Goal: Task Accomplishment & Management: Manage account settings

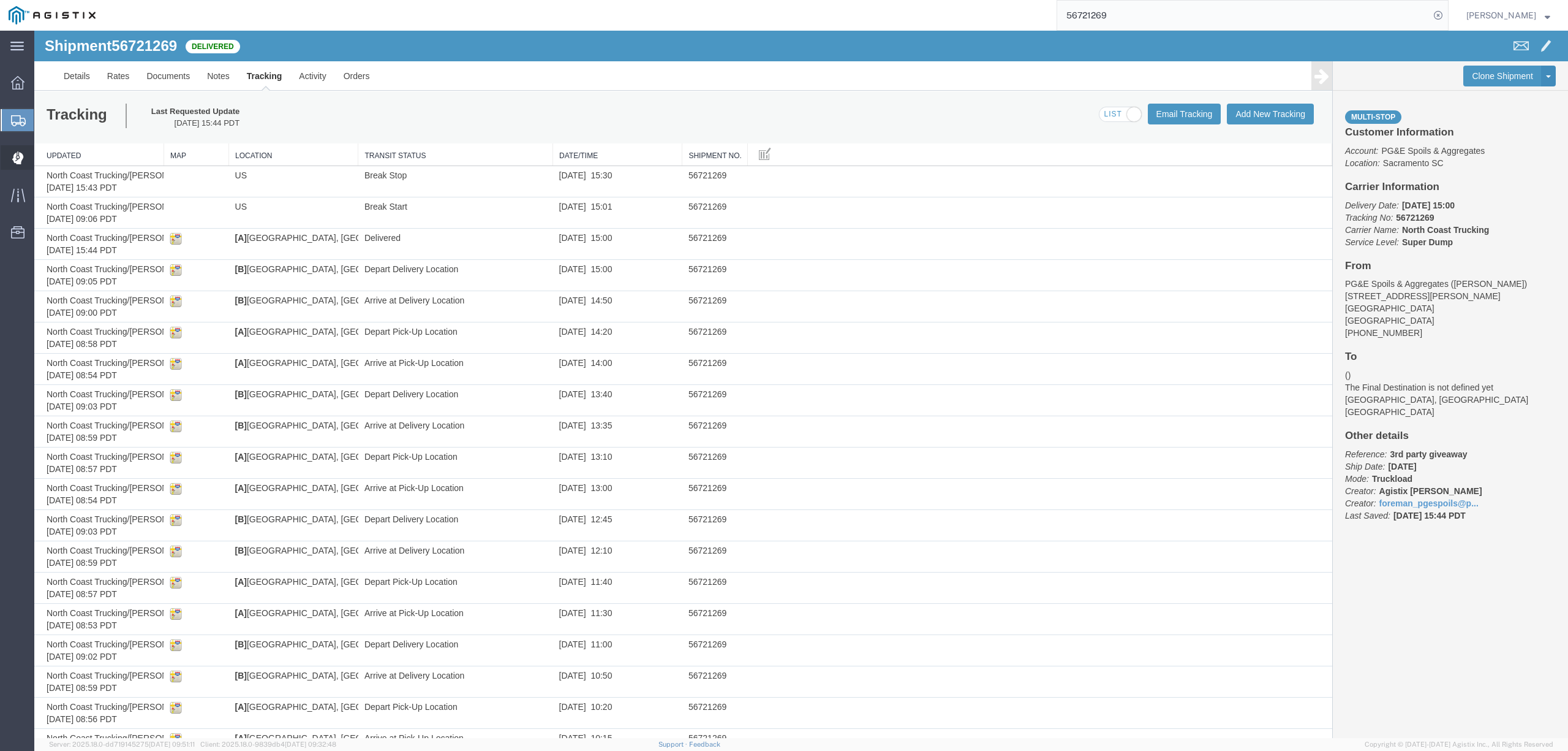
click at [43, 156] on span "Dispatch Manager" at bounding box center [38, 157] width 9 height 25
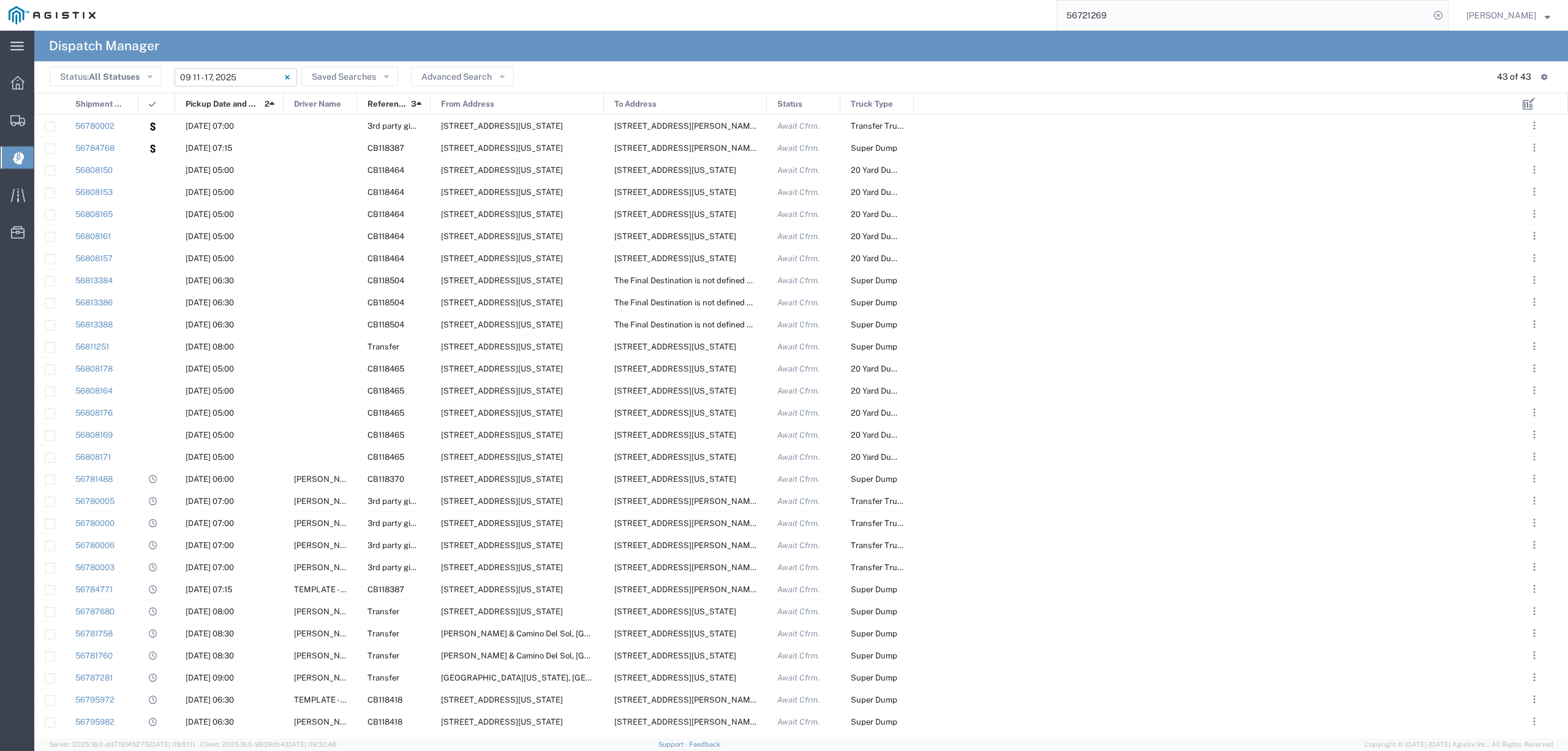
click at [206, 71] on input "[DATE] - [DATE]" at bounding box center [235, 77] width 123 height 18
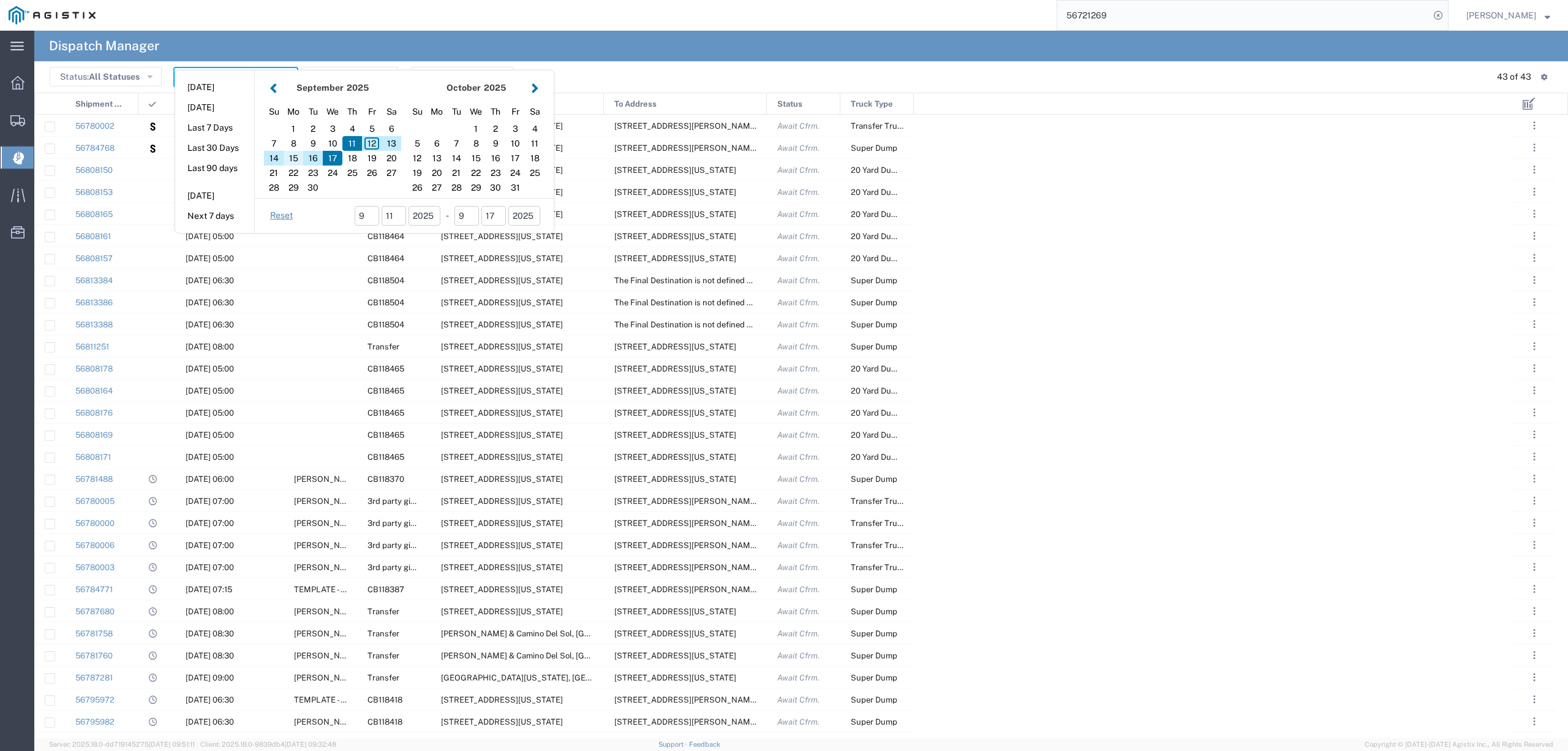
click at [291, 158] on div "15" at bounding box center [293, 158] width 19 height 14
type input "[DATE]"
type input "[DATE] - [DATE]"
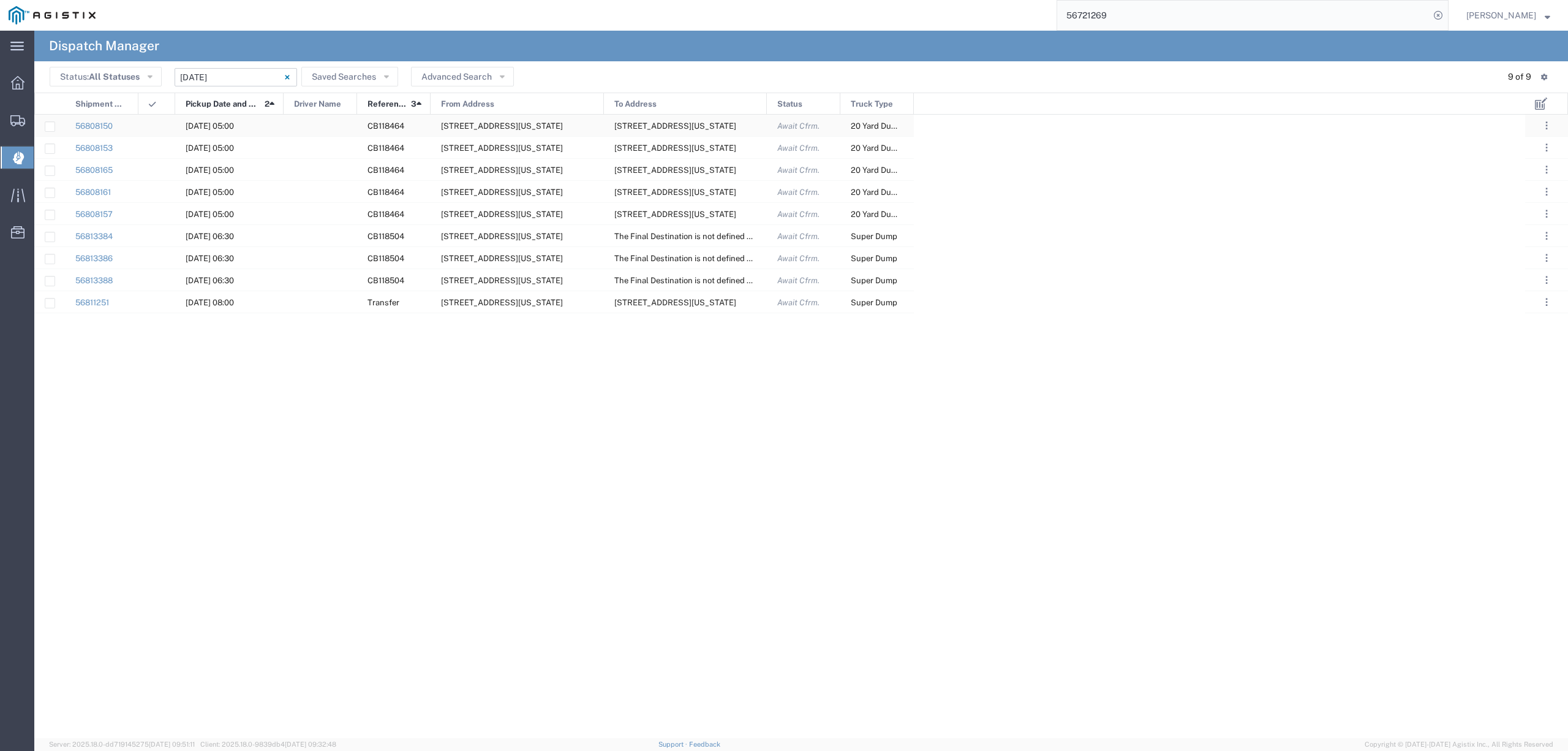
click at [312, 120] on div at bounding box center [320, 125] width 74 height 22
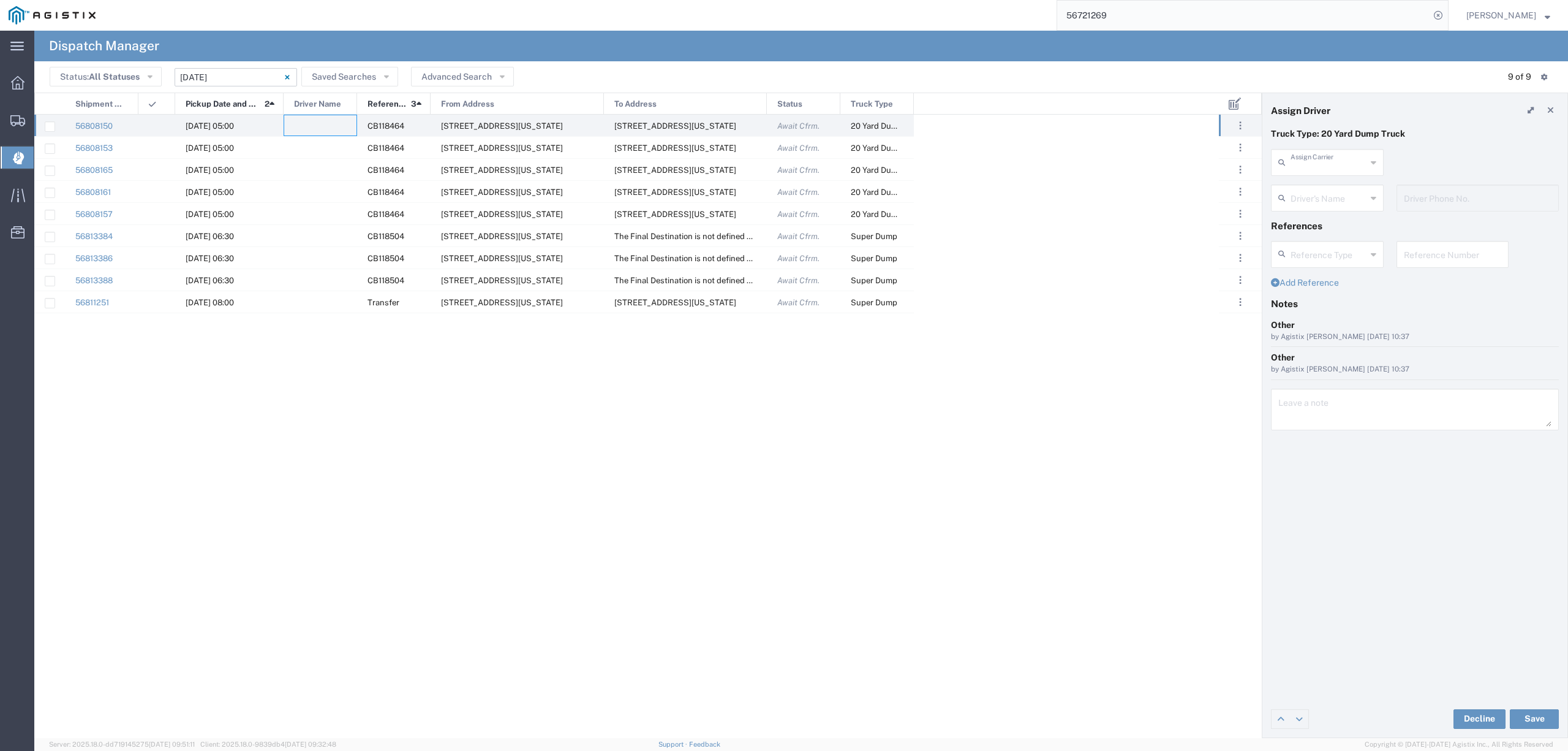
click at [1320, 167] on input "text" at bounding box center [1329, 161] width 76 height 22
click at [1316, 184] on span "550 Trucking LLC" at bounding box center [1327, 190] width 110 height 19
type input "550 Trucking LLC"
click at [1312, 196] on input "text" at bounding box center [1330, 197] width 77 height 22
click at [1330, 226] on span "[PERSON_NAME]" at bounding box center [1327, 225] width 110 height 19
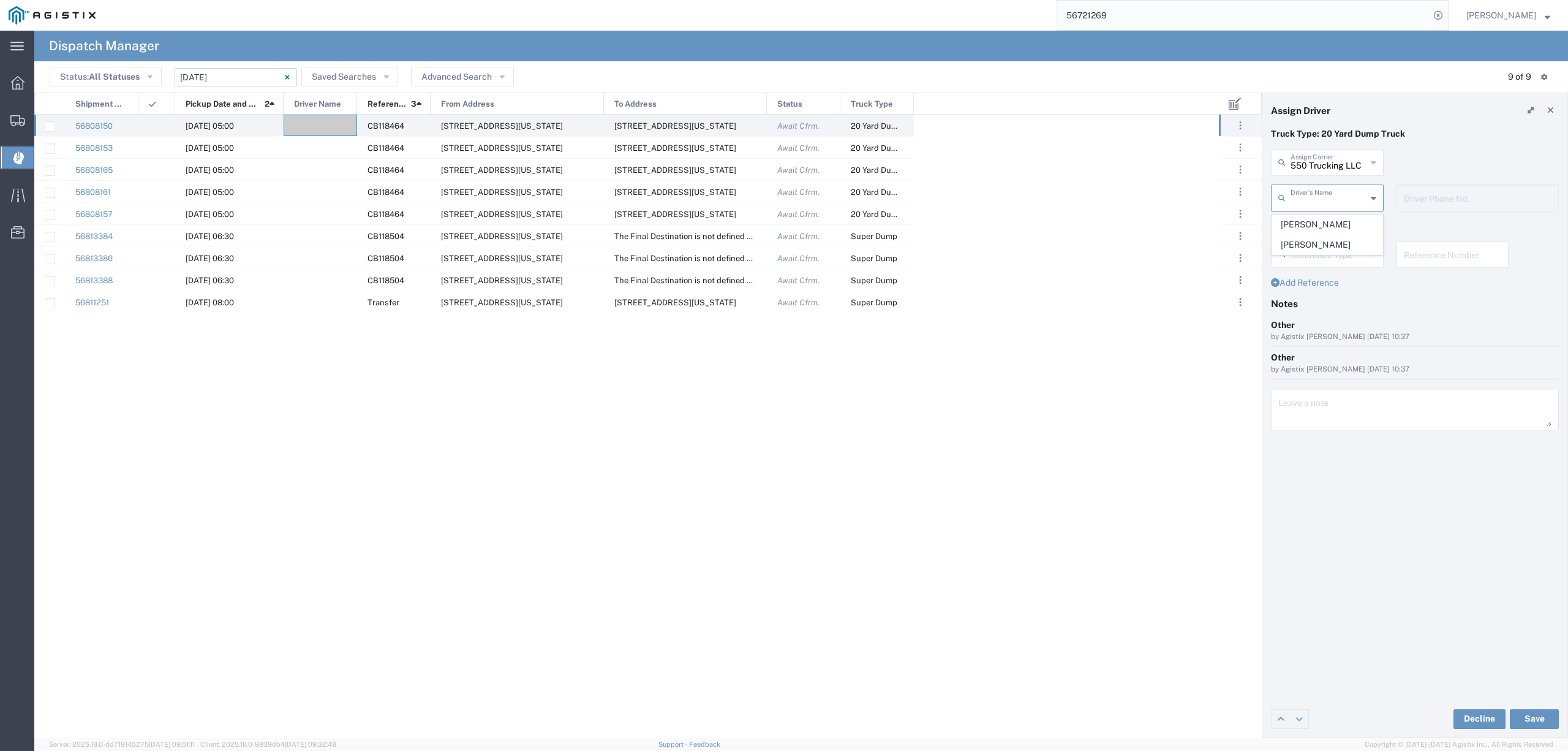
type input "[PERSON_NAME]"
type input "8183894153"
click at [1395, 200] on div "[PHONE_NUMBER] Driver Phone No." at bounding box center [1477, 202] width 175 height 35
click at [1529, 723] on button "Save" at bounding box center [1534, 719] width 49 height 19
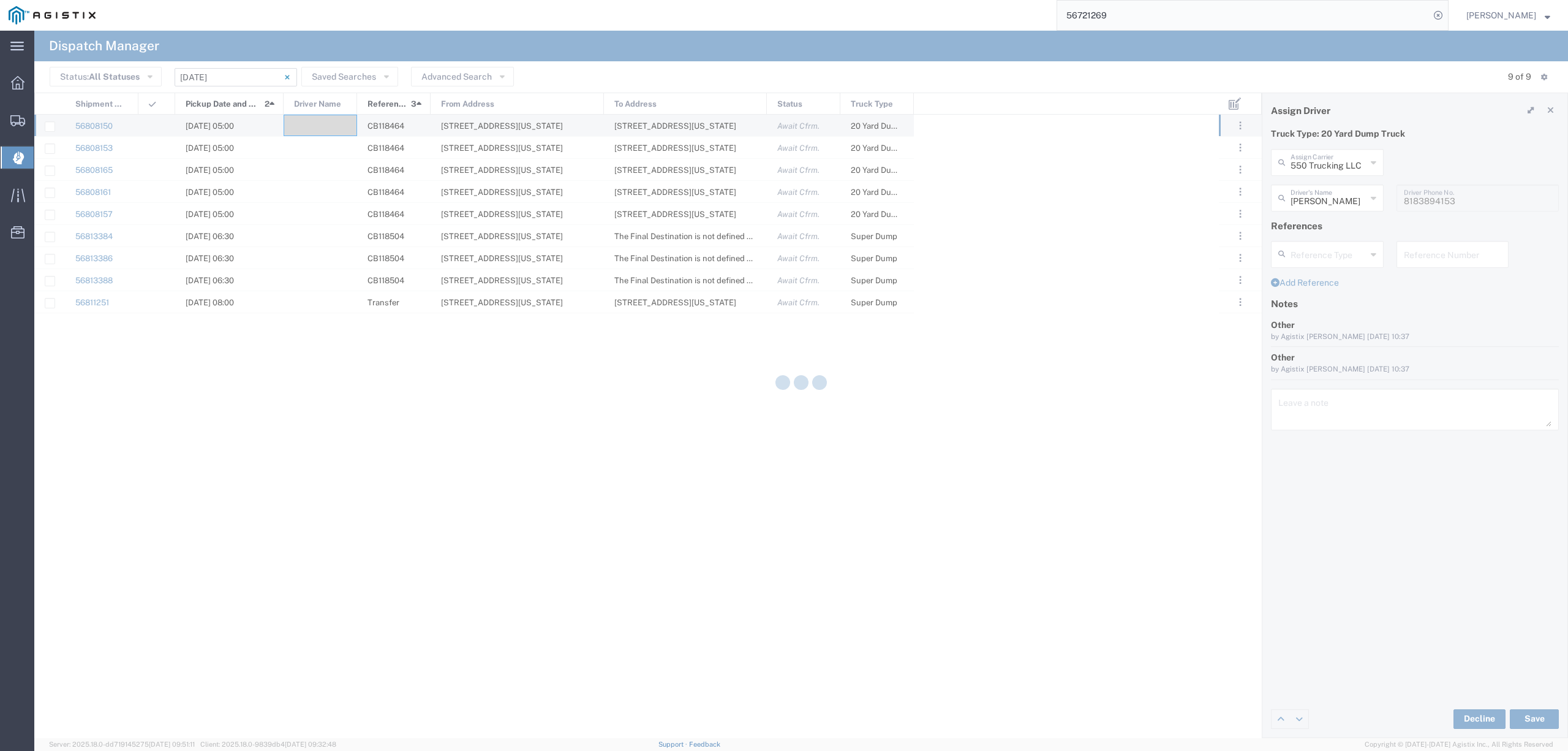
type input "[PERSON_NAME]"
type input "550 Trucking LLC"
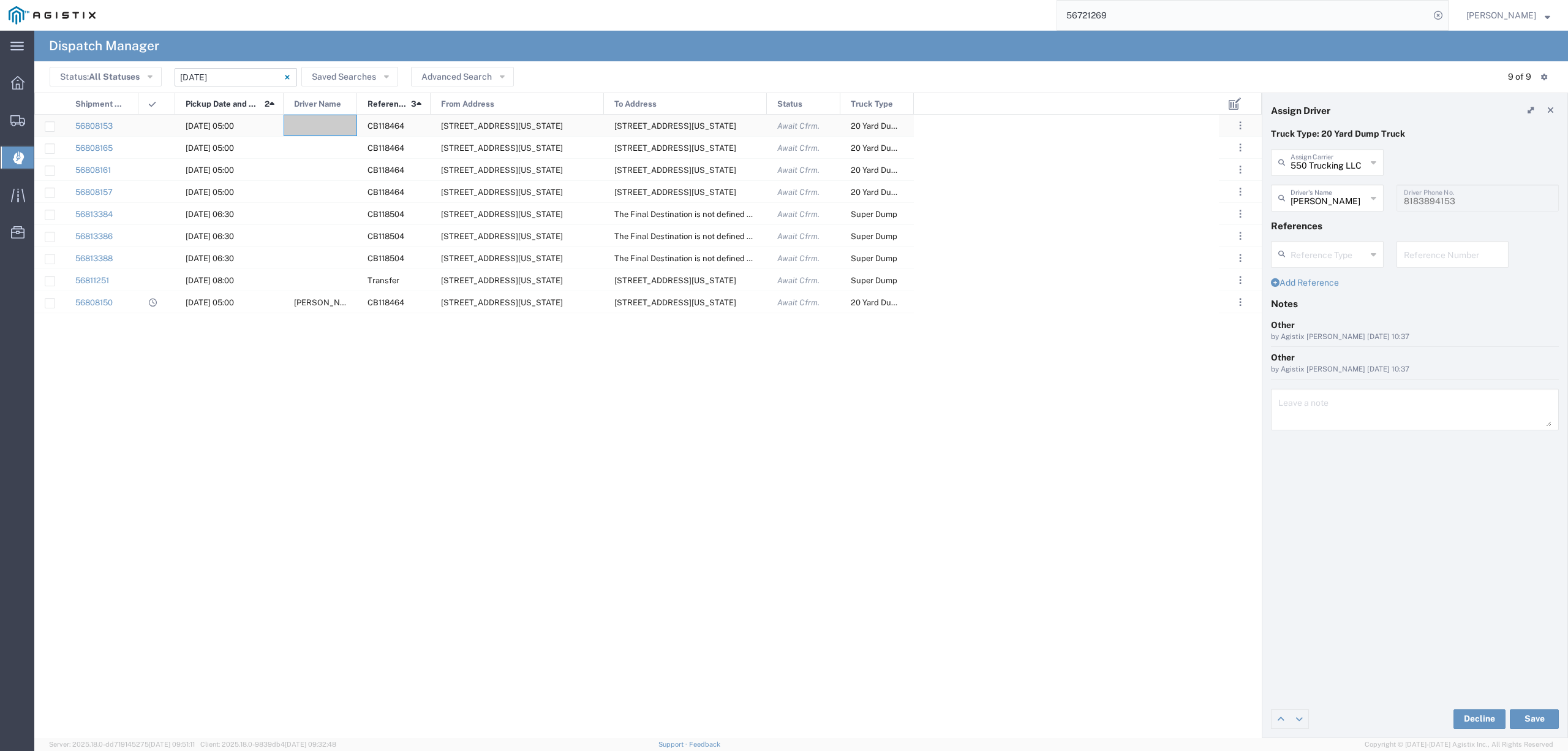
click at [334, 120] on div at bounding box center [320, 125] width 74 height 22
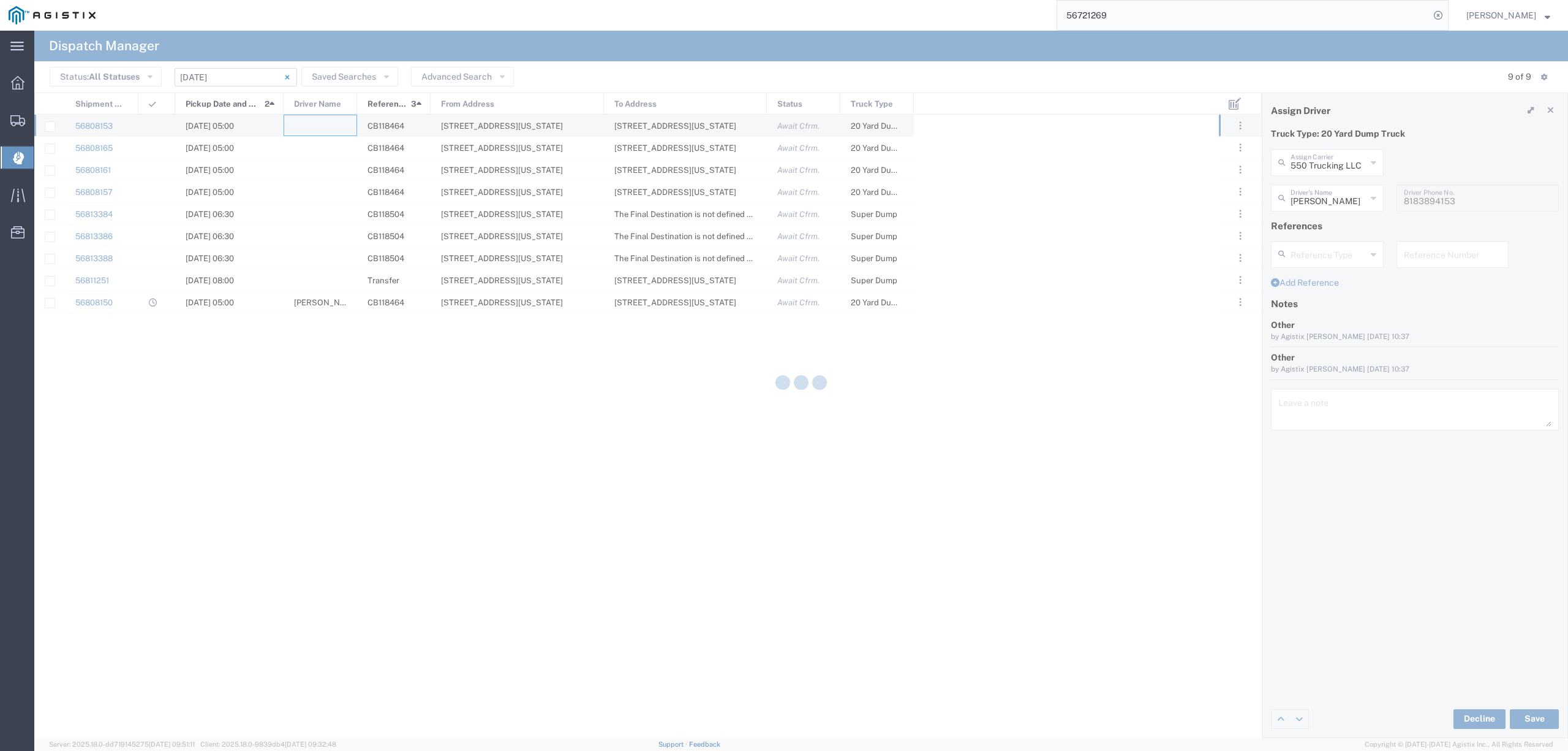
type input "North Coast Trucking"
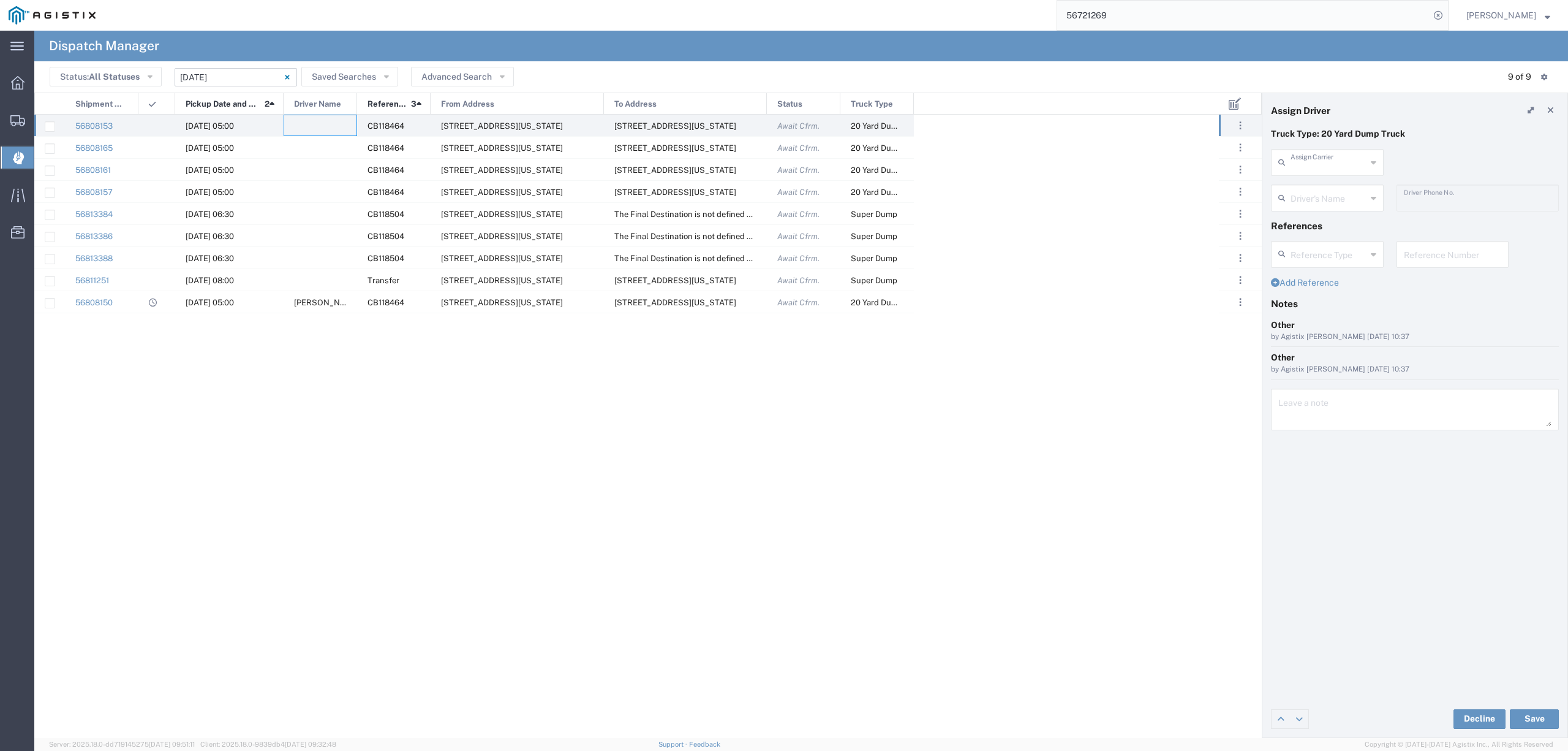
click at [1322, 158] on input "text" at bounding box center [1329, 161] width 76 height 22
click at [1326, 187] on span "GCH Trucking Inc" at bounding box center [1327, 190] width 110 height 19
type input "GCH Trucking Inc"
click at [1321, 192] on input "text" at bounding box center [1330, 197] width 77 height 22
click at [1325, 221] on span "[PERSON_NAME]" at bounding box center [1327, 225] width 110 height 19
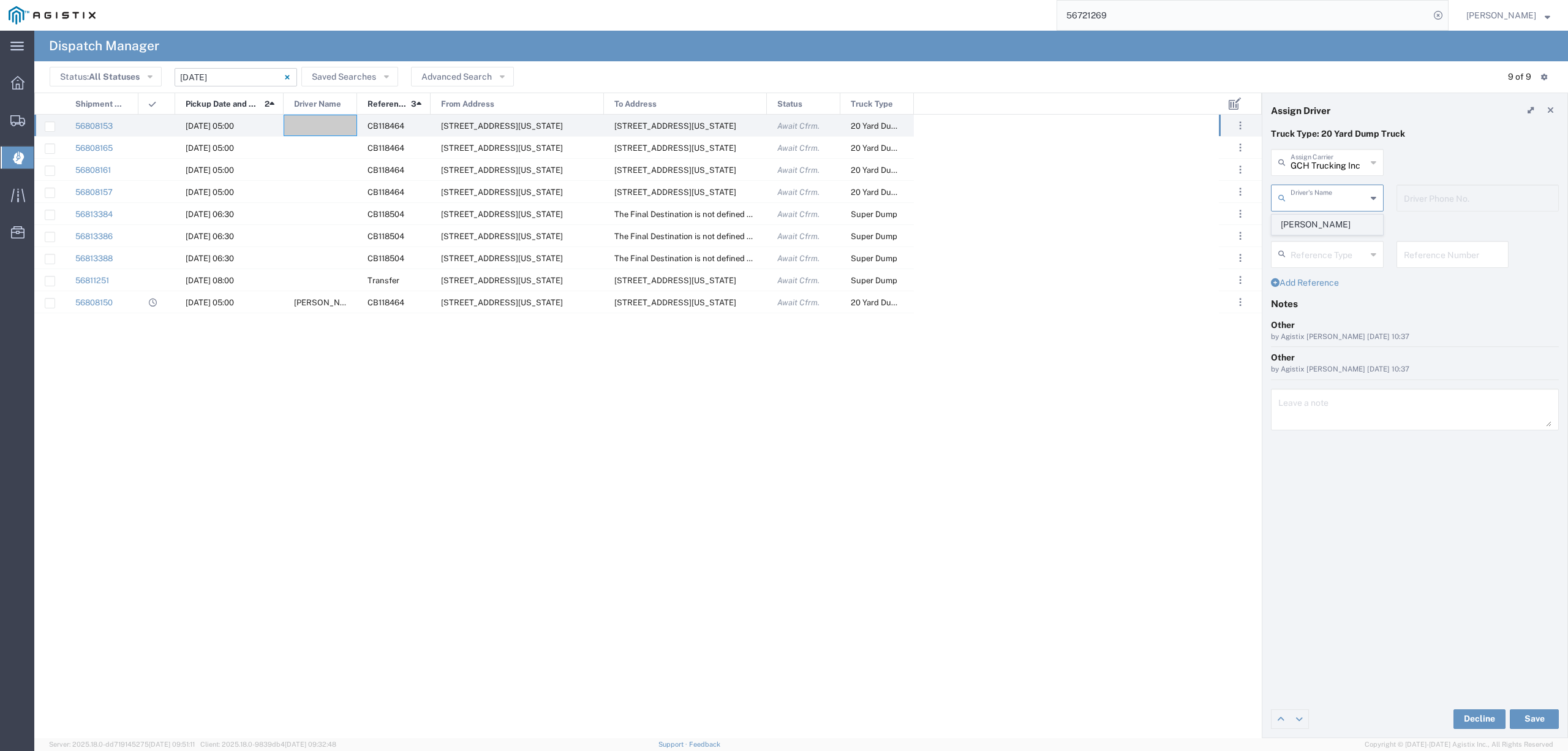
type input "[PERSON_NAME]"
type input "6618735358"
click at [1521, 710] on button "Save" at bounding box center [1534, 719] width 49 height 19
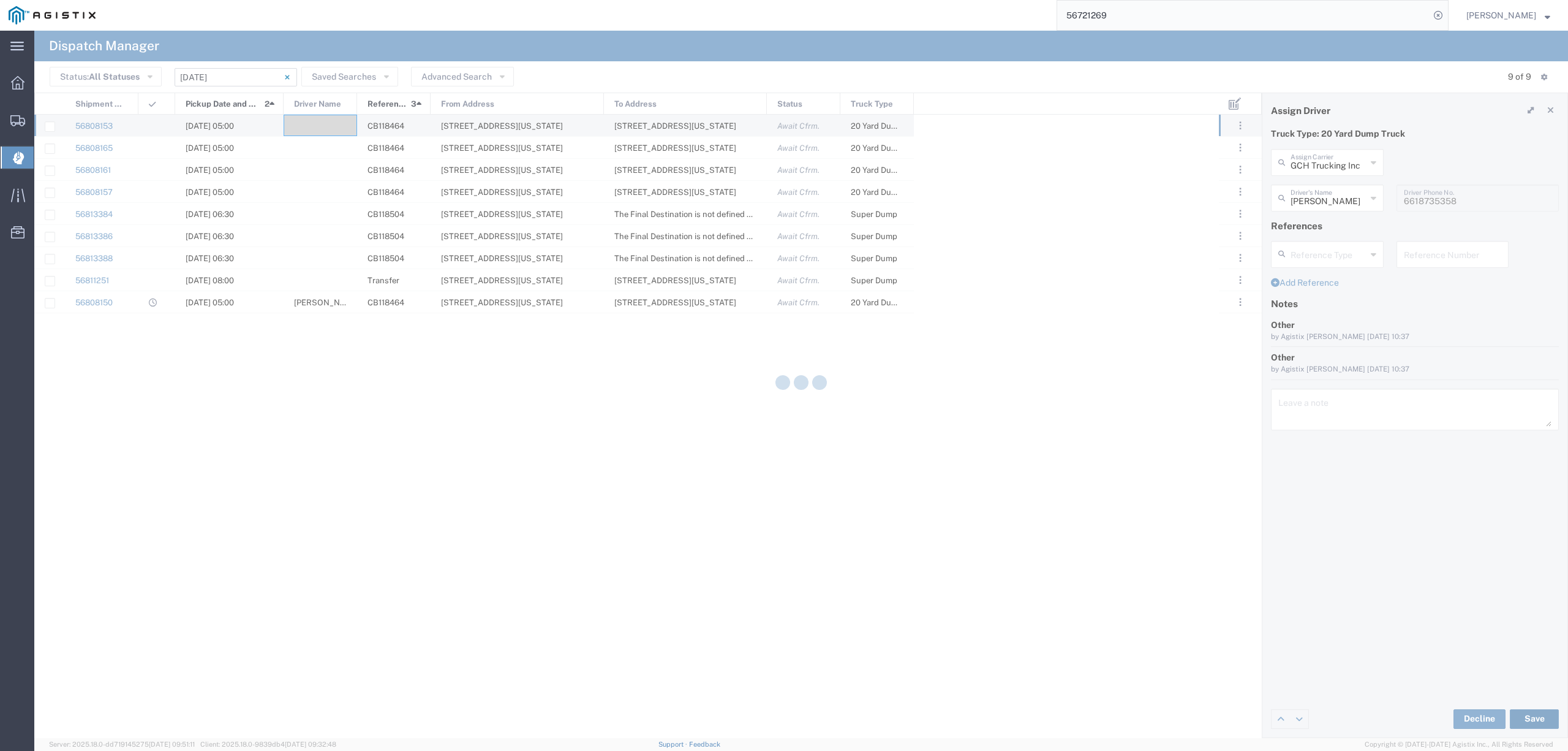
type input "[PERSON_NAME]"
type input "GCH Trucking Inc"
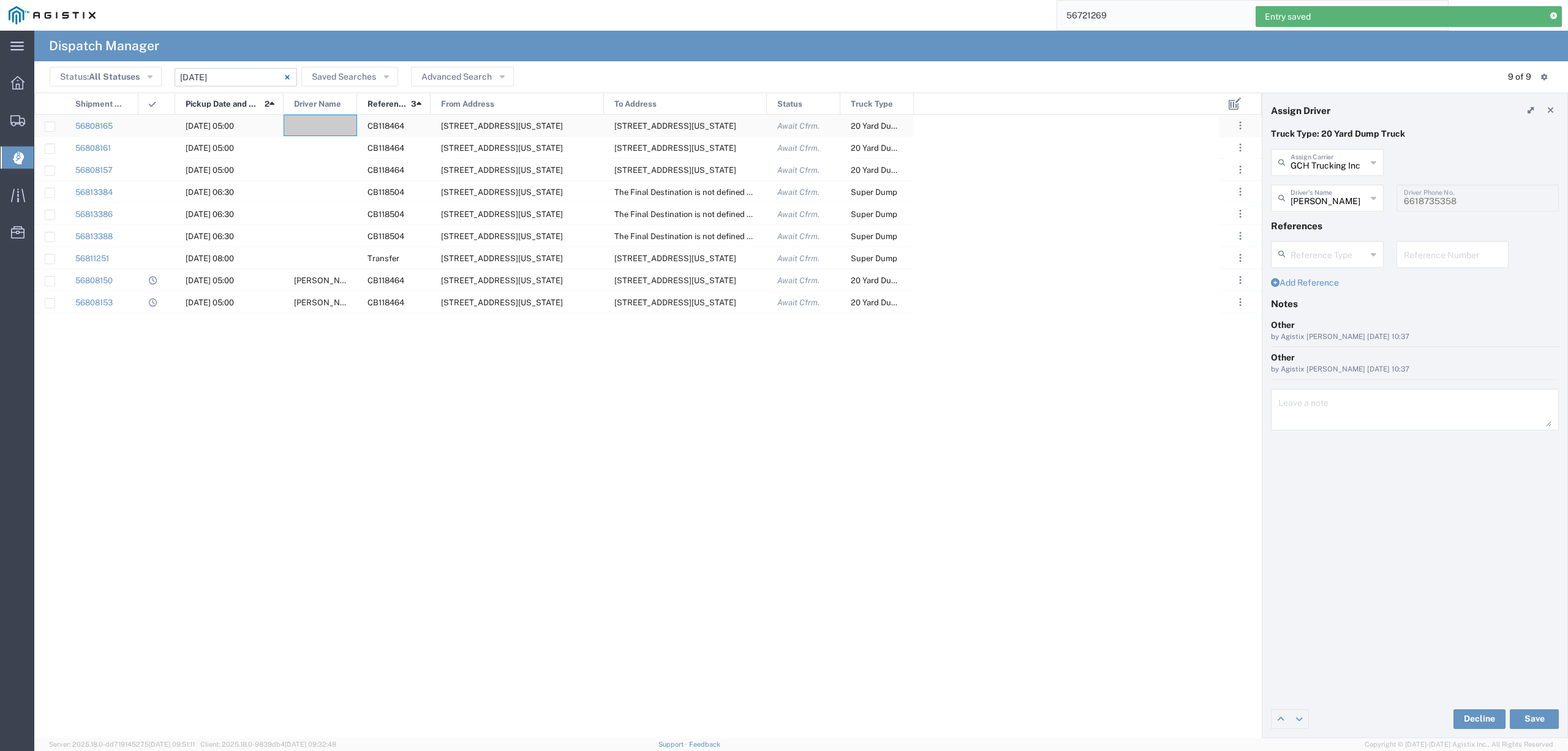
click at [332, 130] on div at bounding box center [320, 125] width 74 height 22
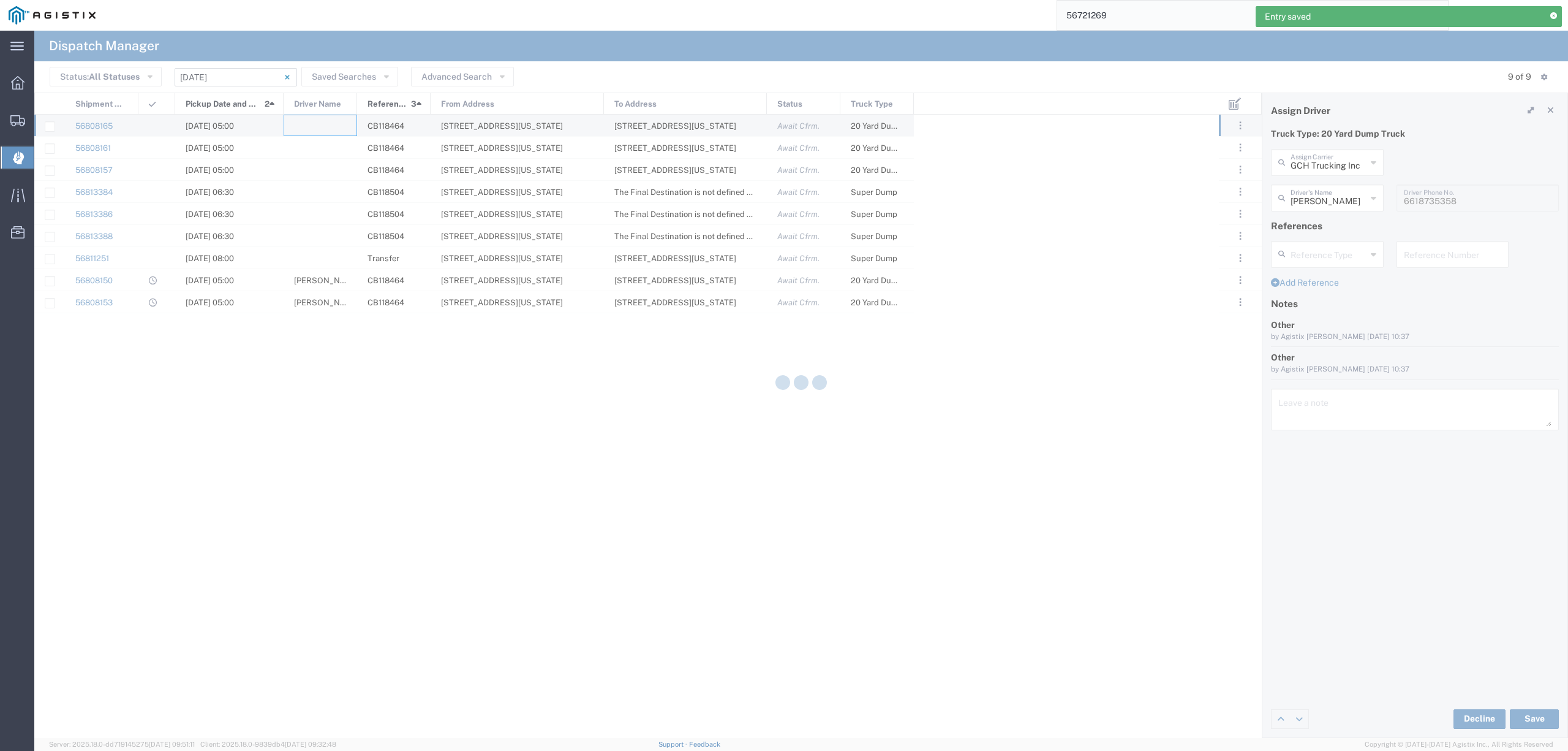
type input "North Coast Trucking"
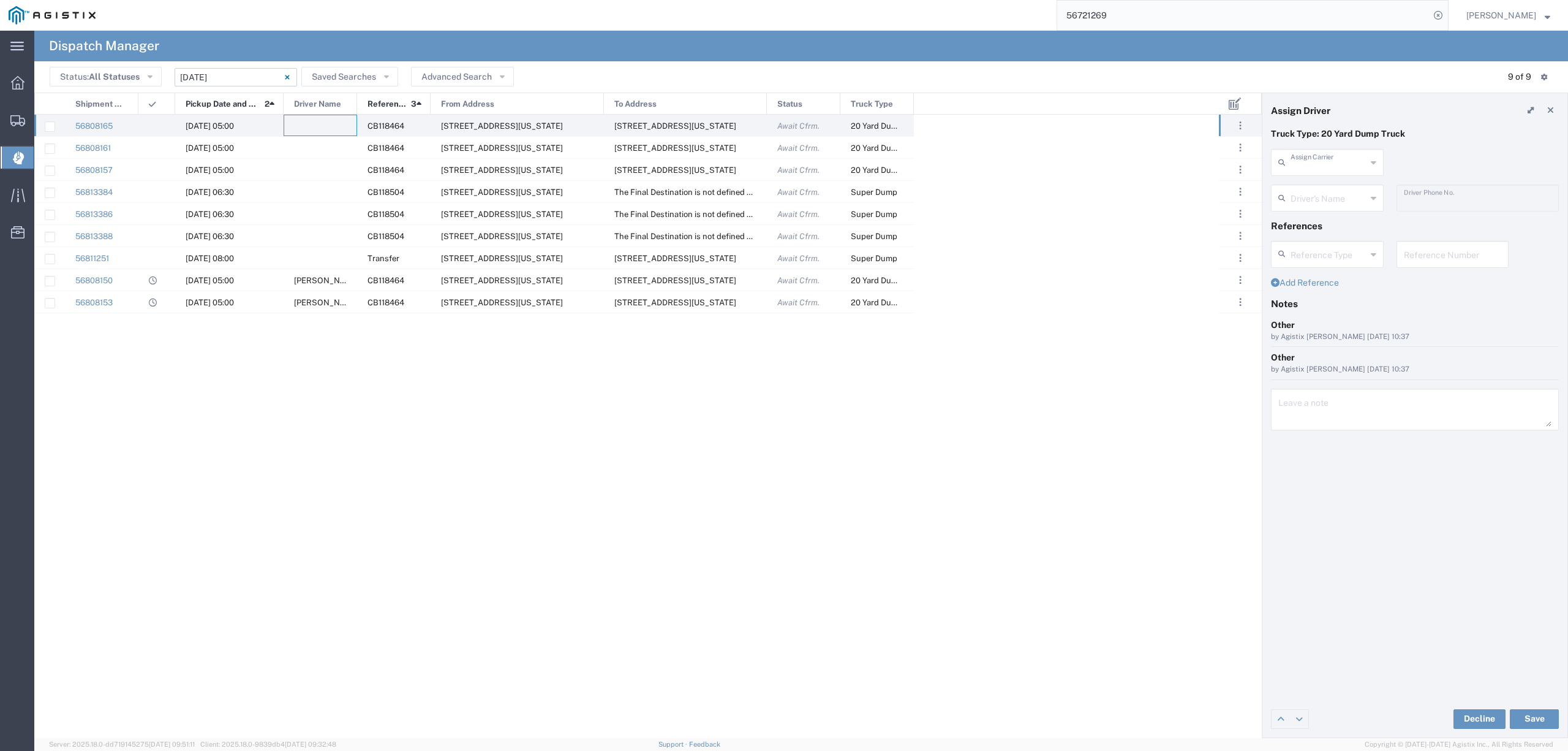
click at [1342, 161] on input "text" at bounding box center [1329, 161] width 76 height 22
click at [1330, 186] on span "Chepe Trucking LLC" at bounding box center [1327, 190] width 110 height 19
type input "Chepe Trucking LLC"
click at [1273, 196] on div "Driver's Name" at bounding box center [1327, 198] width 112 height 27
click at [1324, 224] on span "[PERSON_NAME]" at bounding box center [1327, 225] width 110 height 19
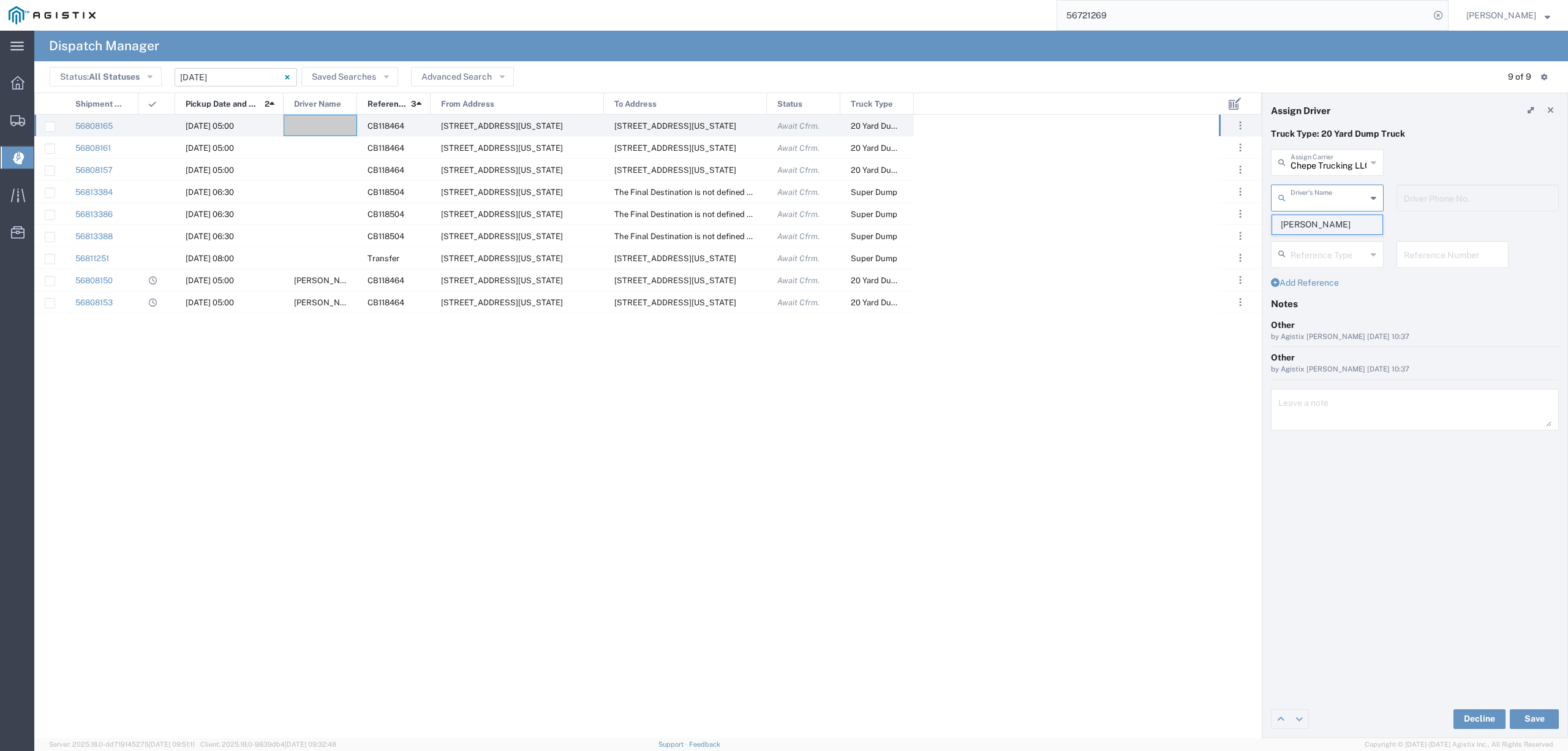
type input "[PERSON_NAME]"
type input "6613641939"
click at [1383, 198] on div "[PERSON_NAME] Driver's Name [PERSON_NAME] [PHONE_NUMBER] Driver Phone No." at bounding box center [1415, 202] width 301 height 35
click at [1532, 712] on button "Save" at bounding box center [1534, 719] width 49 height 19
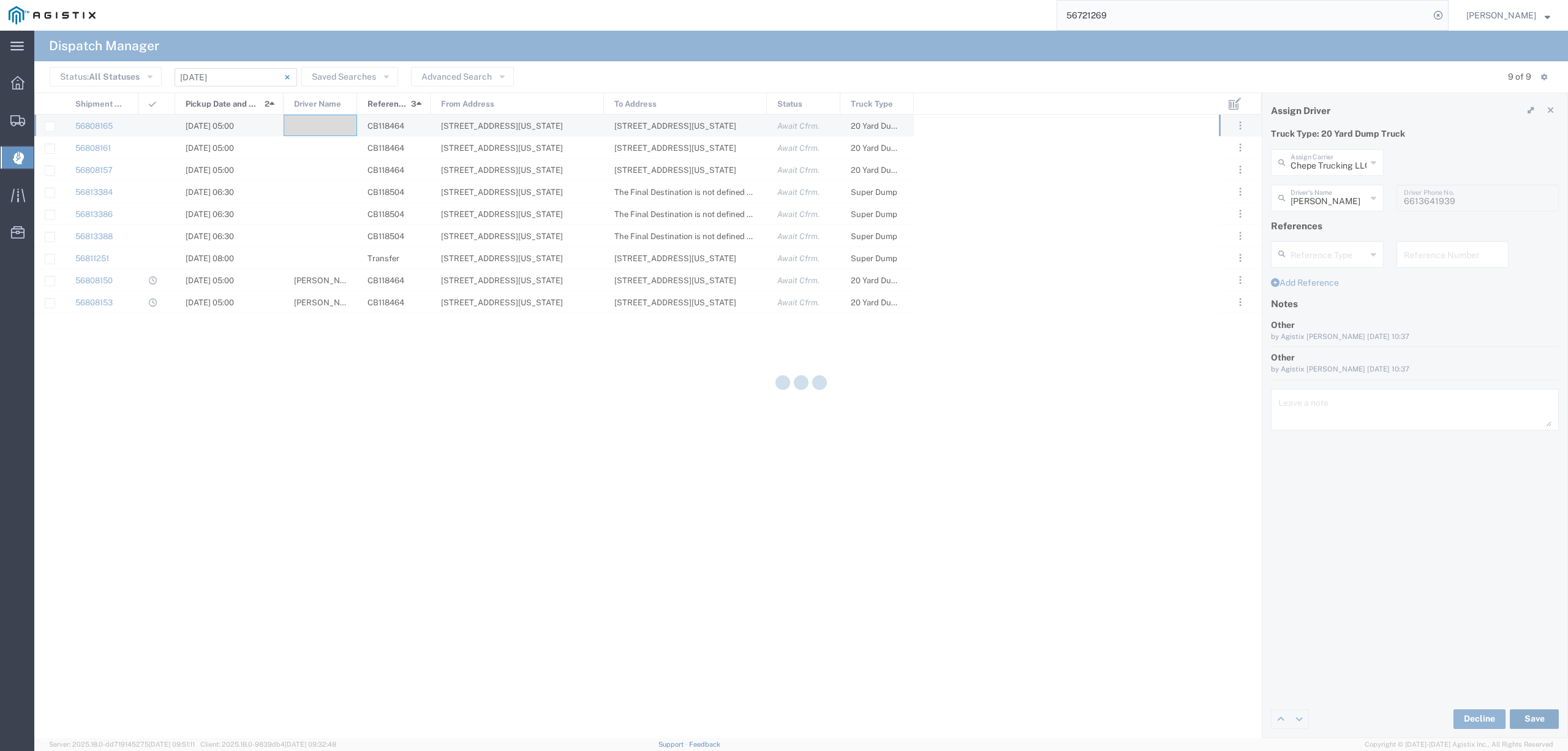
type input "[PERSON_NAME]"
type input "Chepe Trucking LLC"
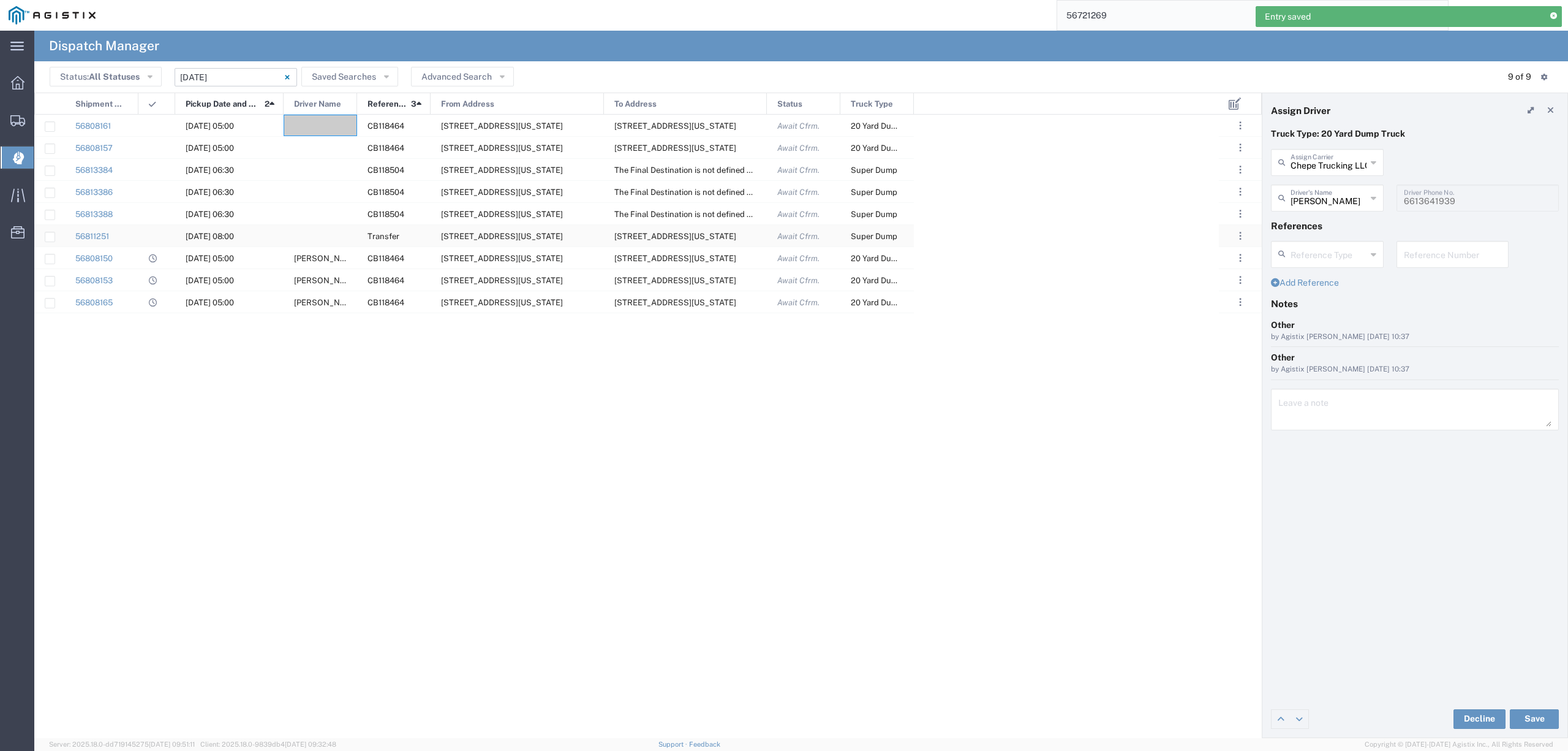
click at [333, 235] on div at bounding box center [320, 235] width 74 height 22
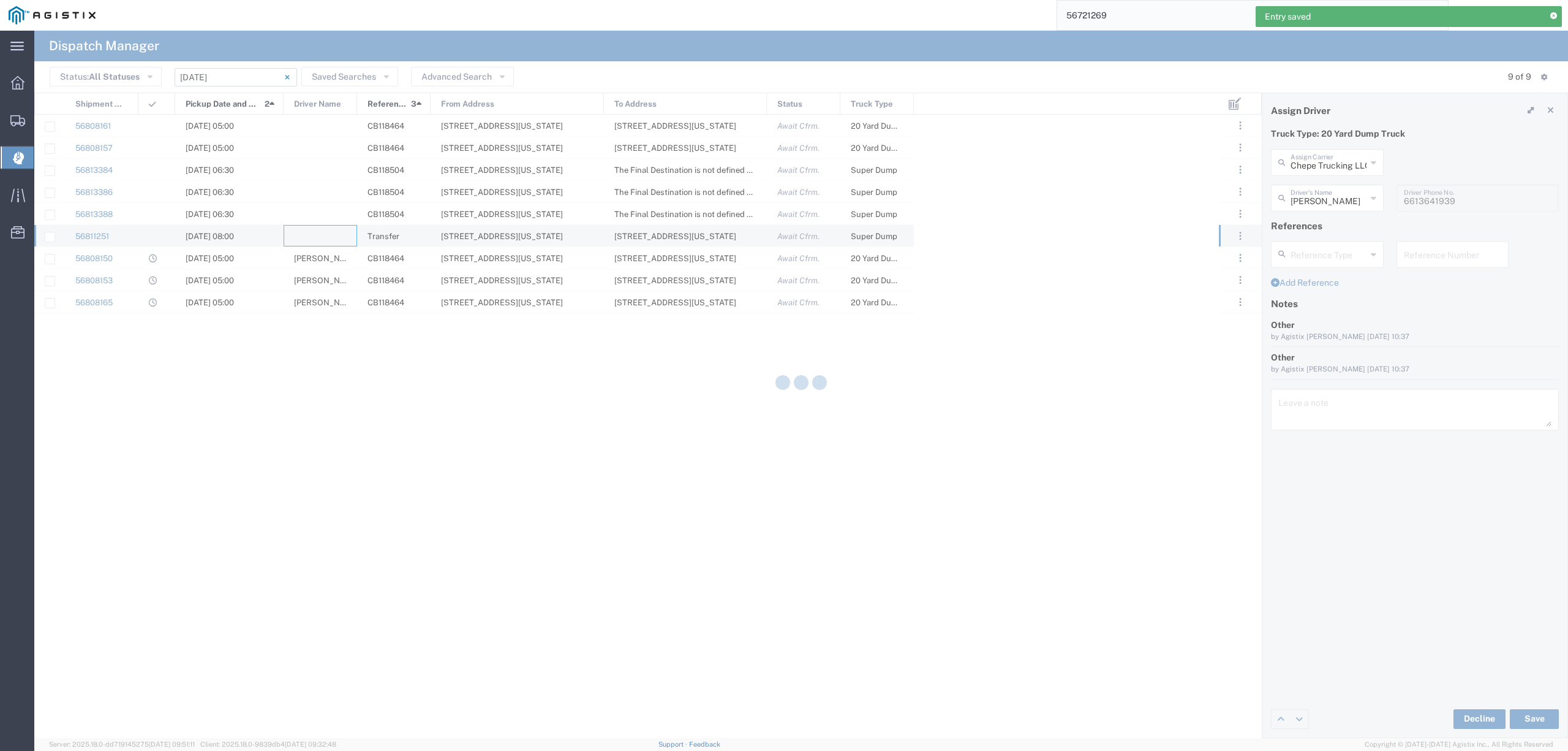
type input "North Coast Trucking"
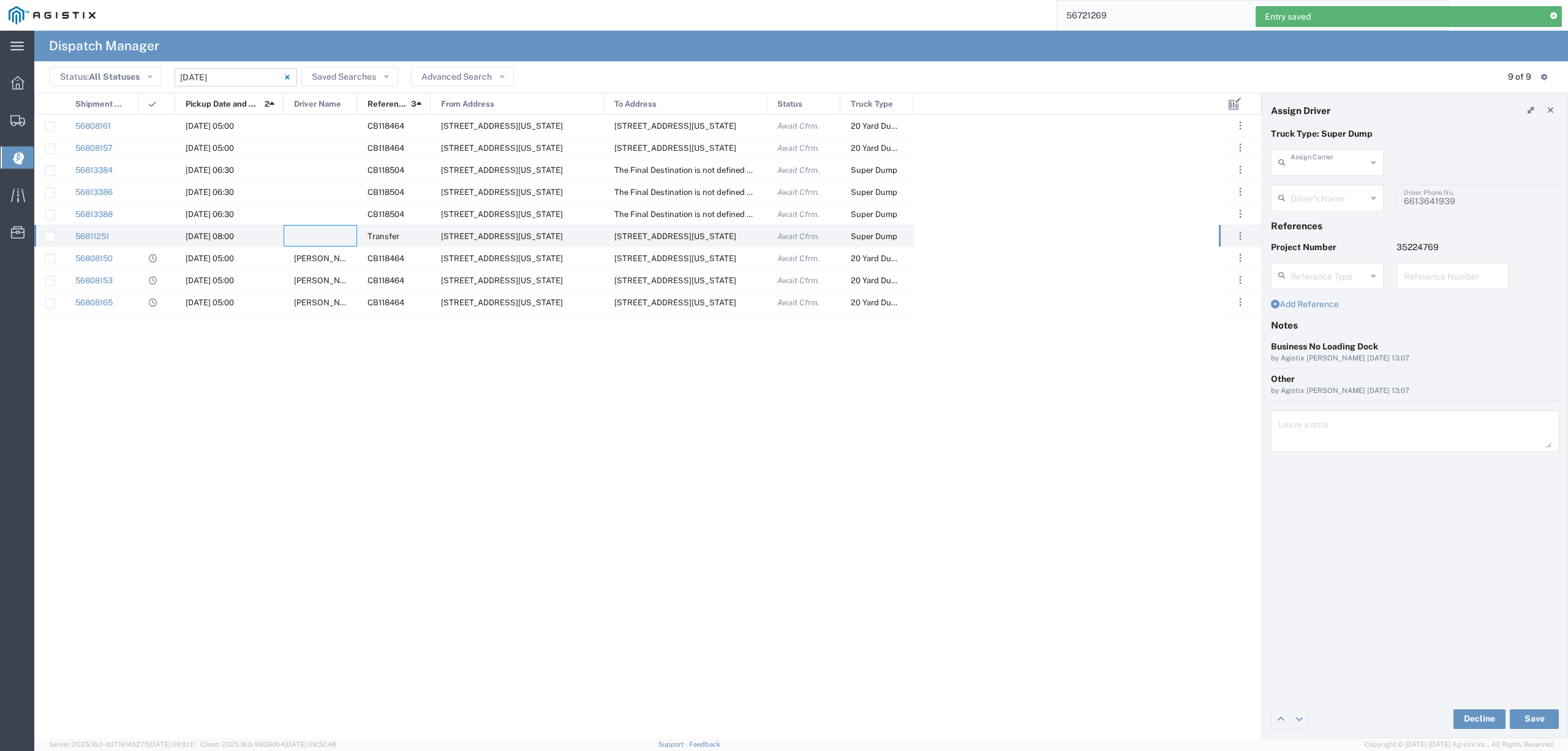
click at [1316, 165] on input "text" at bounding box center [1329, 161] width 76 height 22
type input "t"
type input "tc"
click at [348, 121] on div at bounding box center [320, 125] width 74 height 22
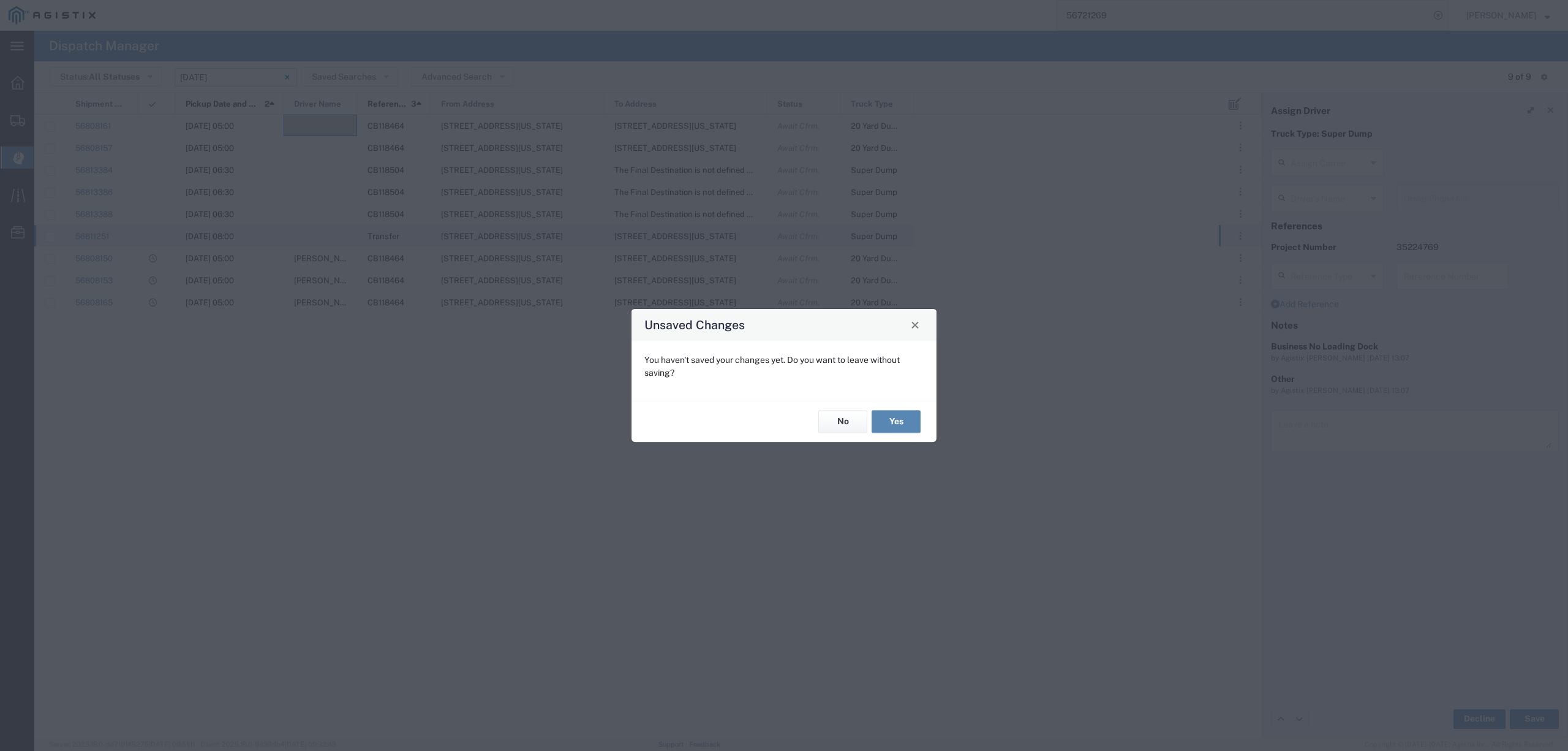
click at [906, 417] on button "Yes" at bounding box center [896, 422] width 49 height 22
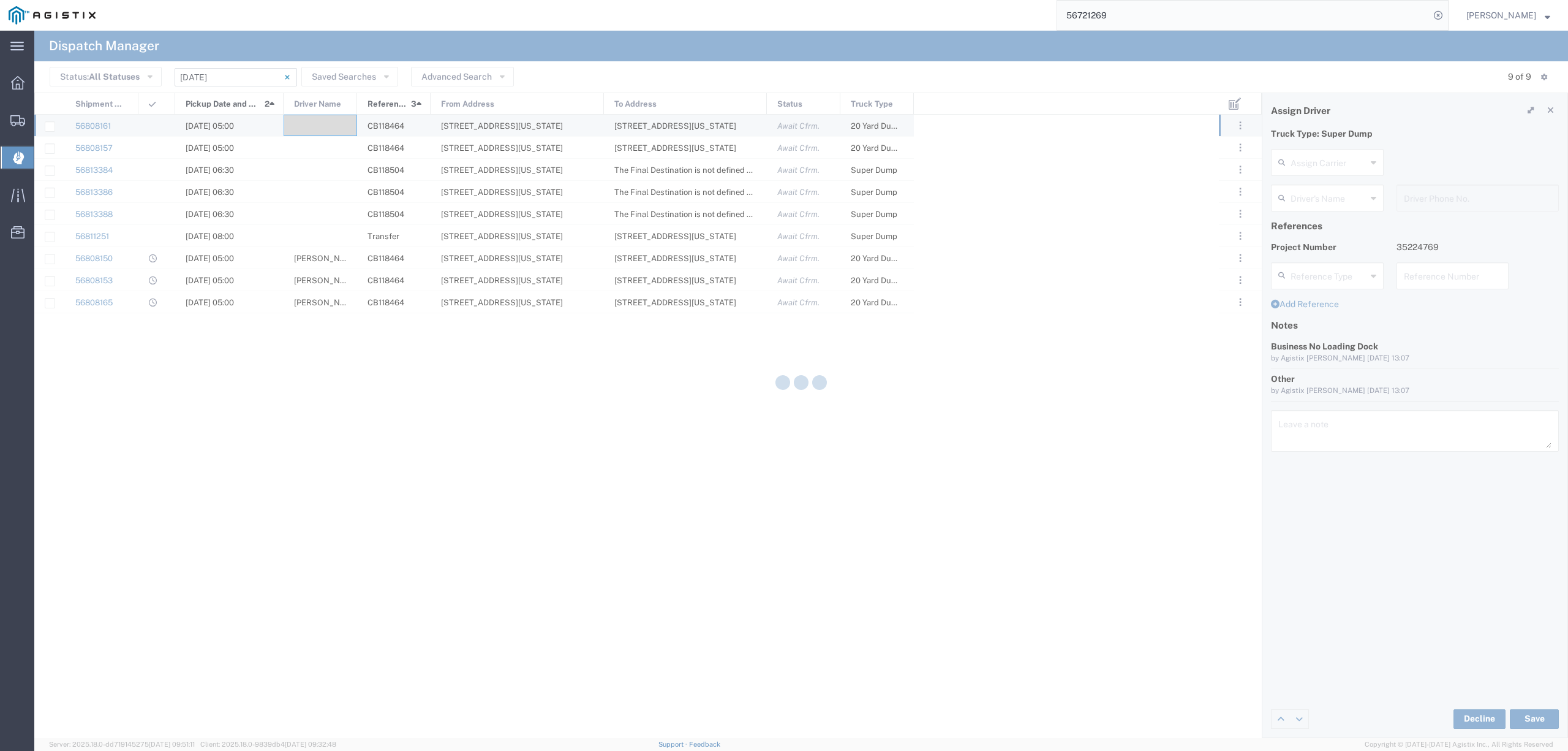
type input "North Coast Trucking"
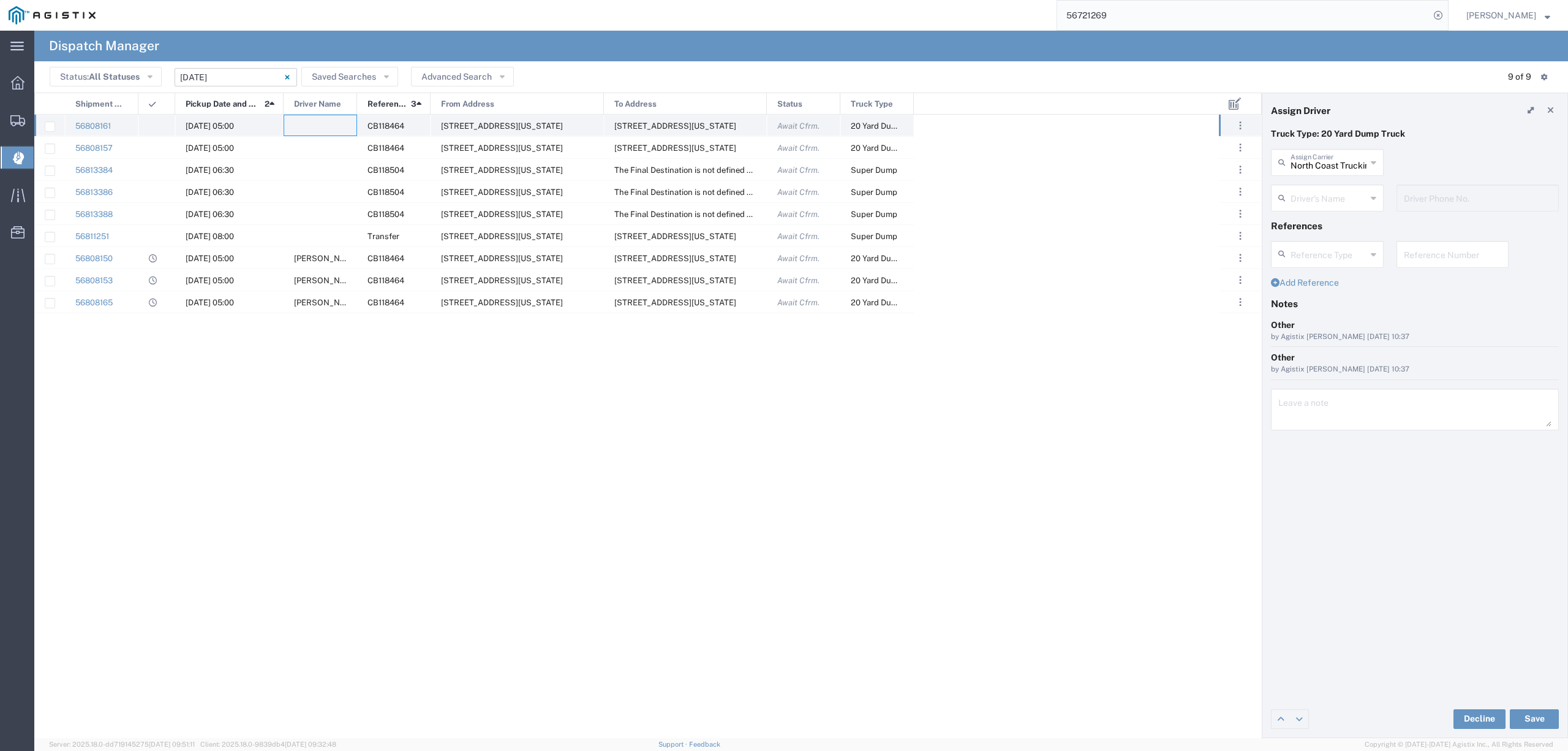
click at [314, 116] on div at bounding box center [320, 125] width 74 height 22
click at [1301, 153] on input "text" at bounding box center [1329, 161] width 76 height 22
click at [1322, 194] on span "[PERSON_NAME] dba Ohana Trucking" at bounding box center [1327, 198] width 110 height 38
type input "[PERSON_NAME] dba Ohana Trucking"
click at [1312, 203] on input "text" at bounding box center [1330, 197] width 77 height 22
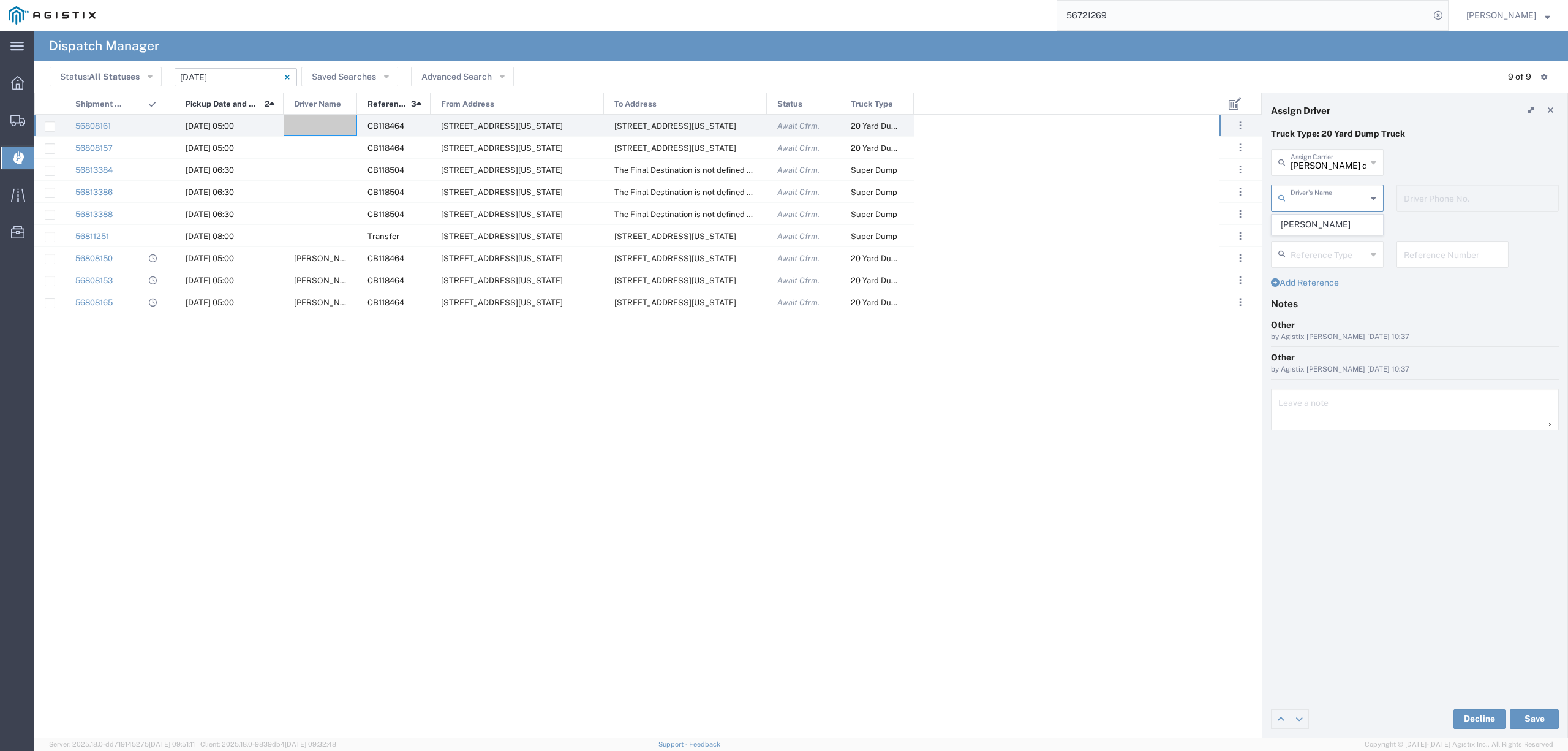
click at [1338, 221] on span "[PERSON_NAME]" at bounding box center [1327, 225] width 110 height 19
type input "[PERSON_NAME]"
type input "[PHONE_NUMBER]"
click at [1523, 715] on button "Save" at bounding box center [1534, 719] width 49 height 19
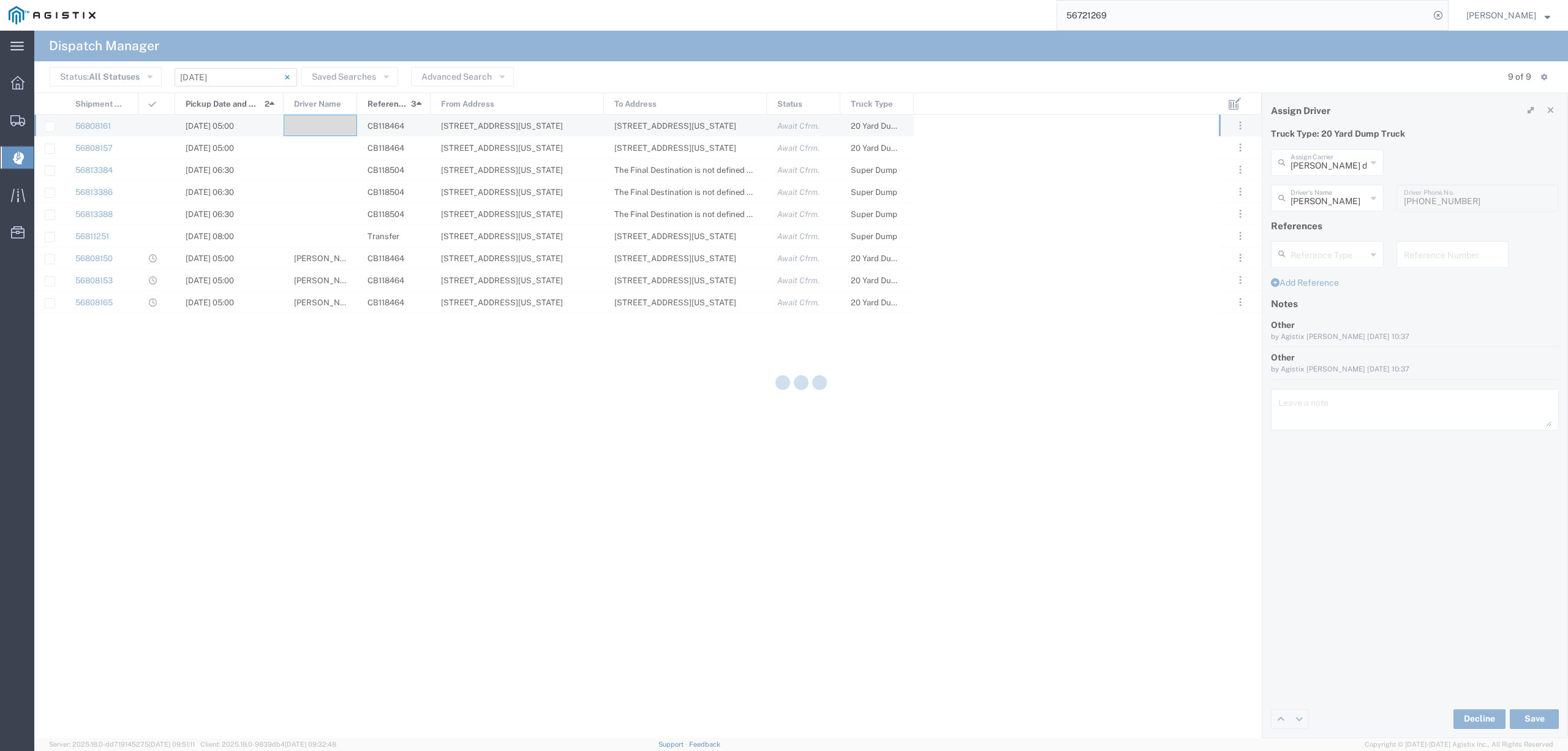
type input "[PERSON_NAME]"
type input "[PERSON_NAME] dba Ohana Trucking"
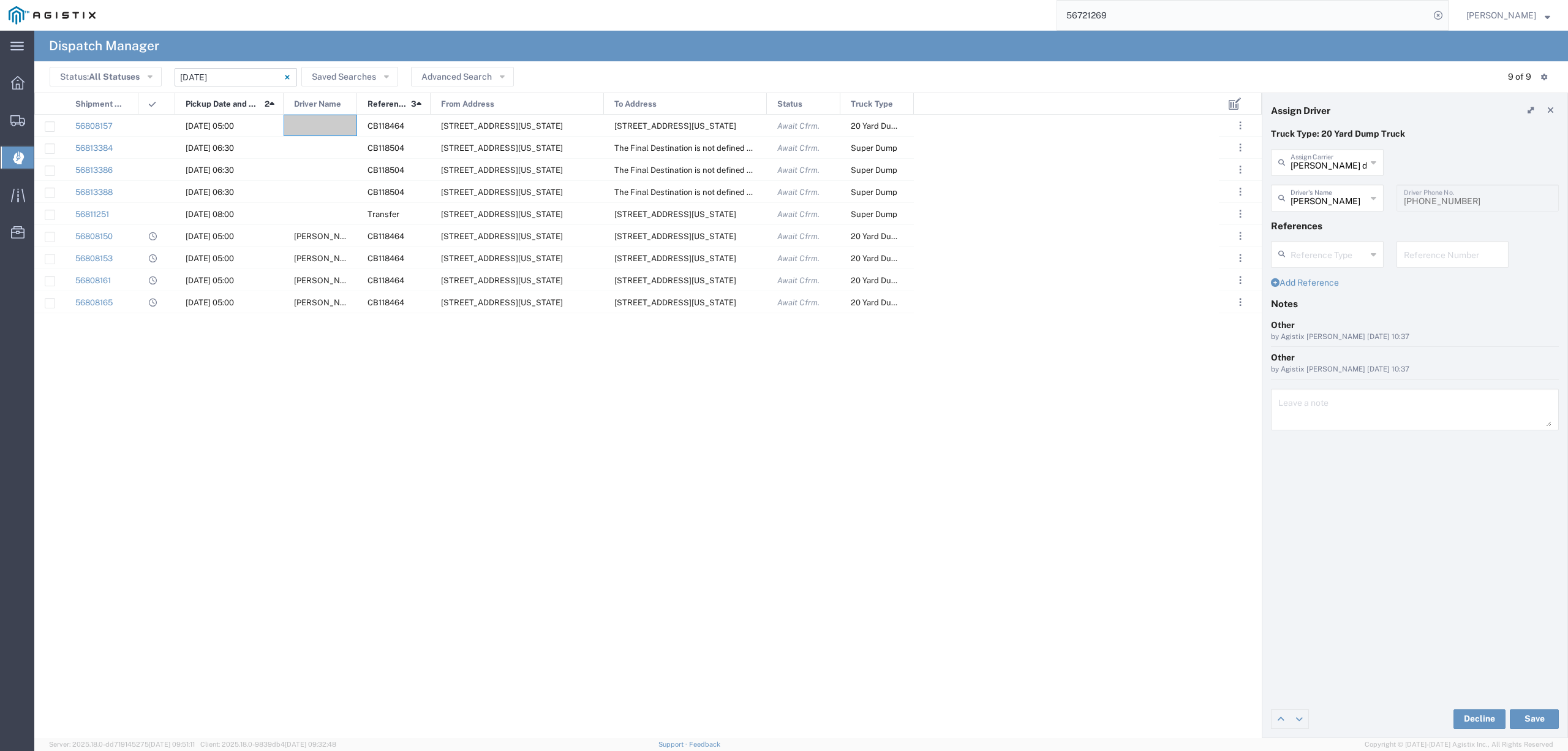
click at [1395, 202] on div "[PHONE_NUMBER] Driver Phone No." at bounding box center [1477, 202] width 175 height 35
click at [1545, 717] on button "Save" at bounding box center [1534, 719] width 49 height 19
click at [316, 123] on div at bounding box center [320, 125] width 74 height 22
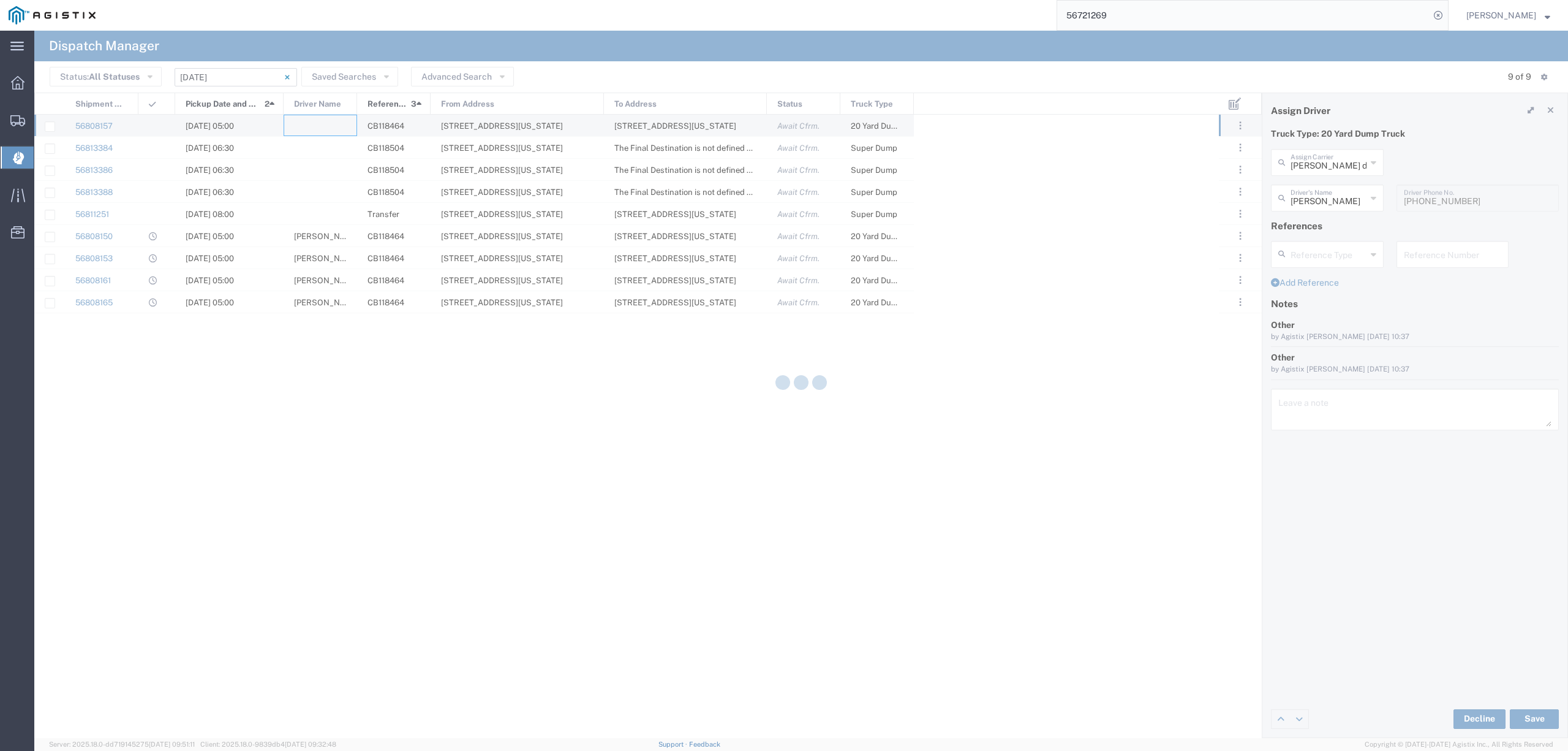
type input "North Coast Trucking"
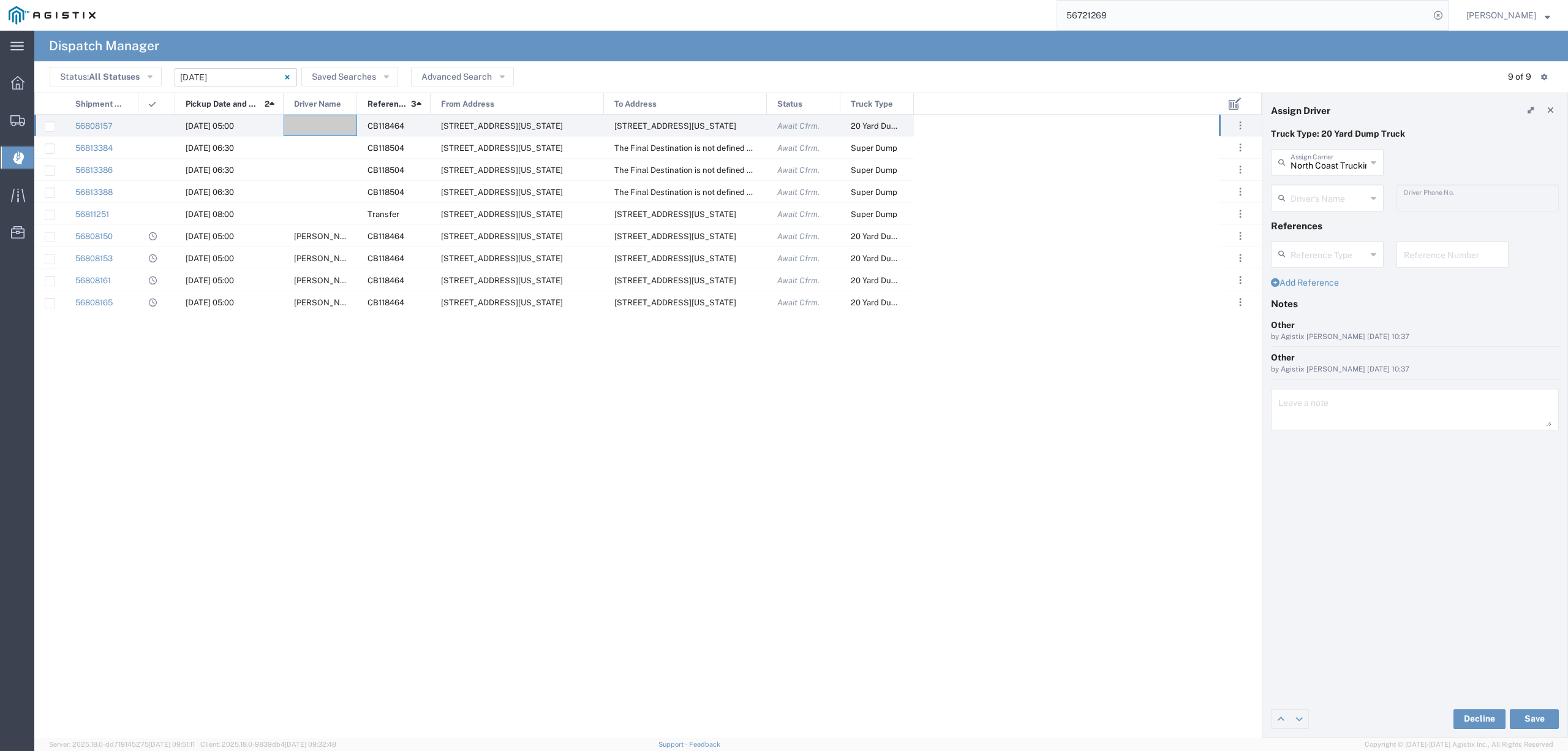
click at [1339, 172] on div "North Coast Trucking Assign Carrier" at bounding box center [1327, 162] width 112 height 27
click at [1328, 212] on span "Augies Transportation LLC" at bounding box center [1327, 198] width 110 height 38
type input "Augies Transportation LLC"
click at [1330, 204] on input "text" at bounding box center [1330, 197] width 77 height 22
drag, startPoint x: 1335, startPoint y: 227, endPoint x: 1404, endPoint y: 314, distance: 111.0
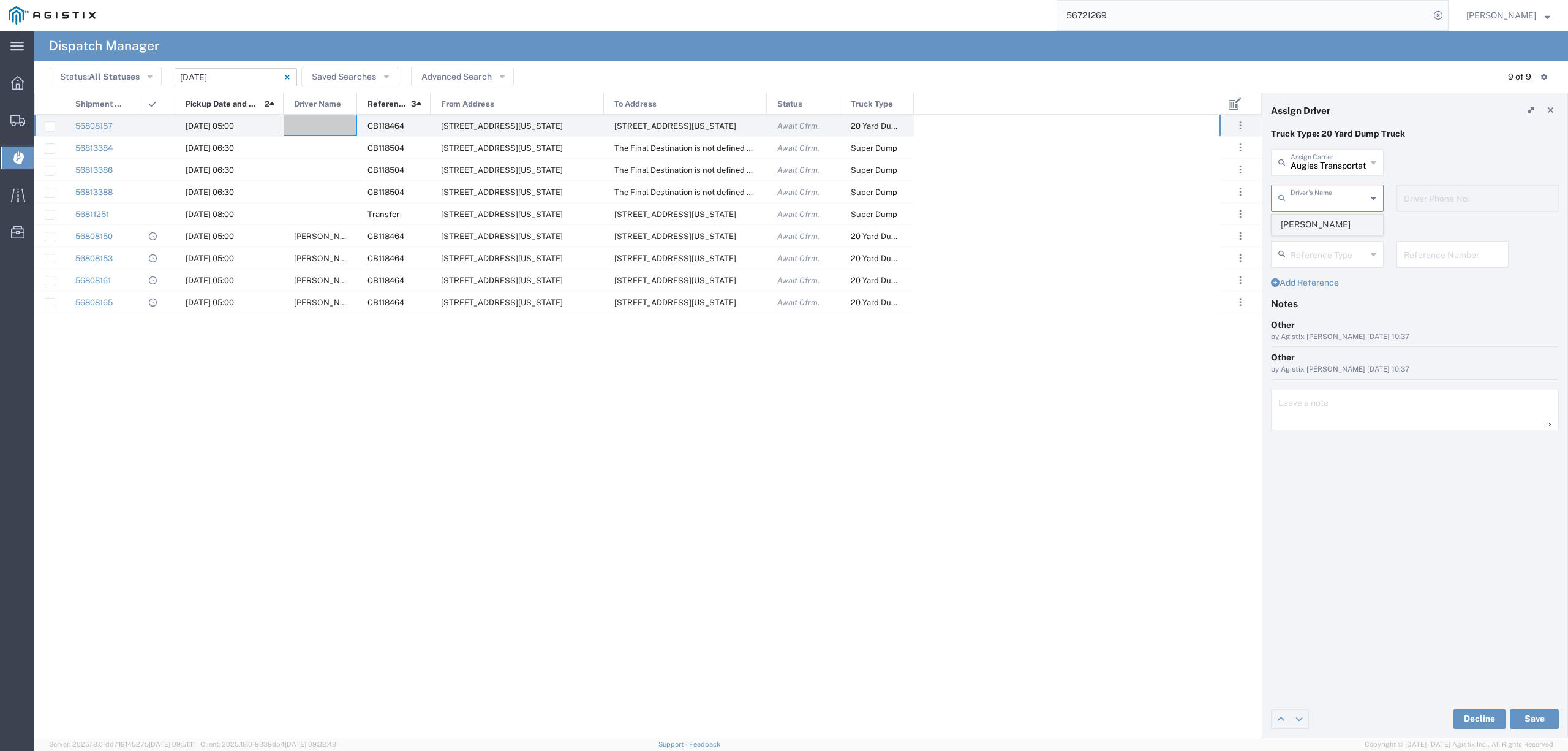
click at [1336, 227] on span "[PERSON_NAME]" at bounding box center [1327, 225] width 110 height 19
type input "[PERSON_NAME]"
type input "[PHONE_NUMBER]"
click at [1540, 716] on button "Save" at bounding box center [1534, 719] width 49 height 19
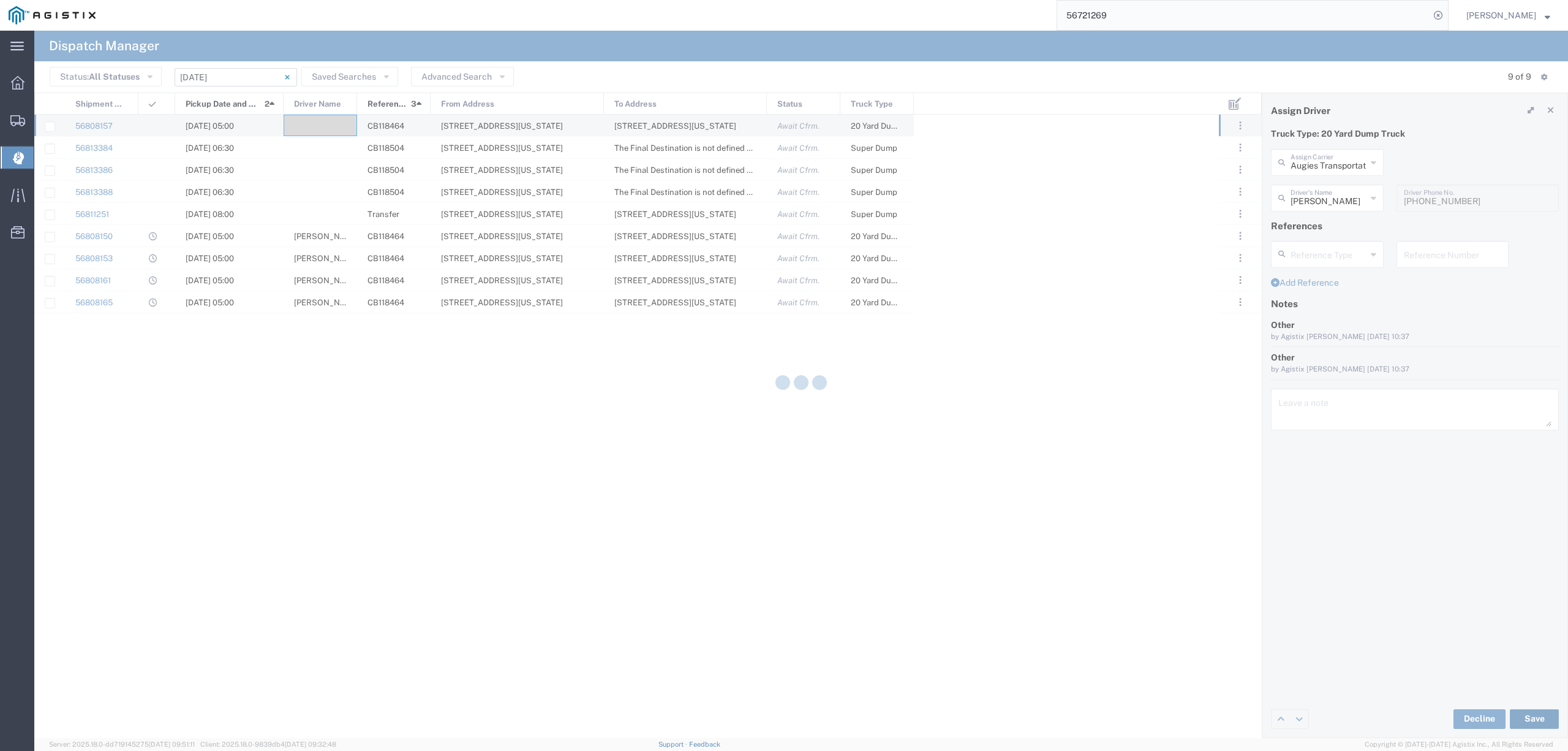
type input "[PERSON_NAME]"
type input "Augies Transportation LLC"
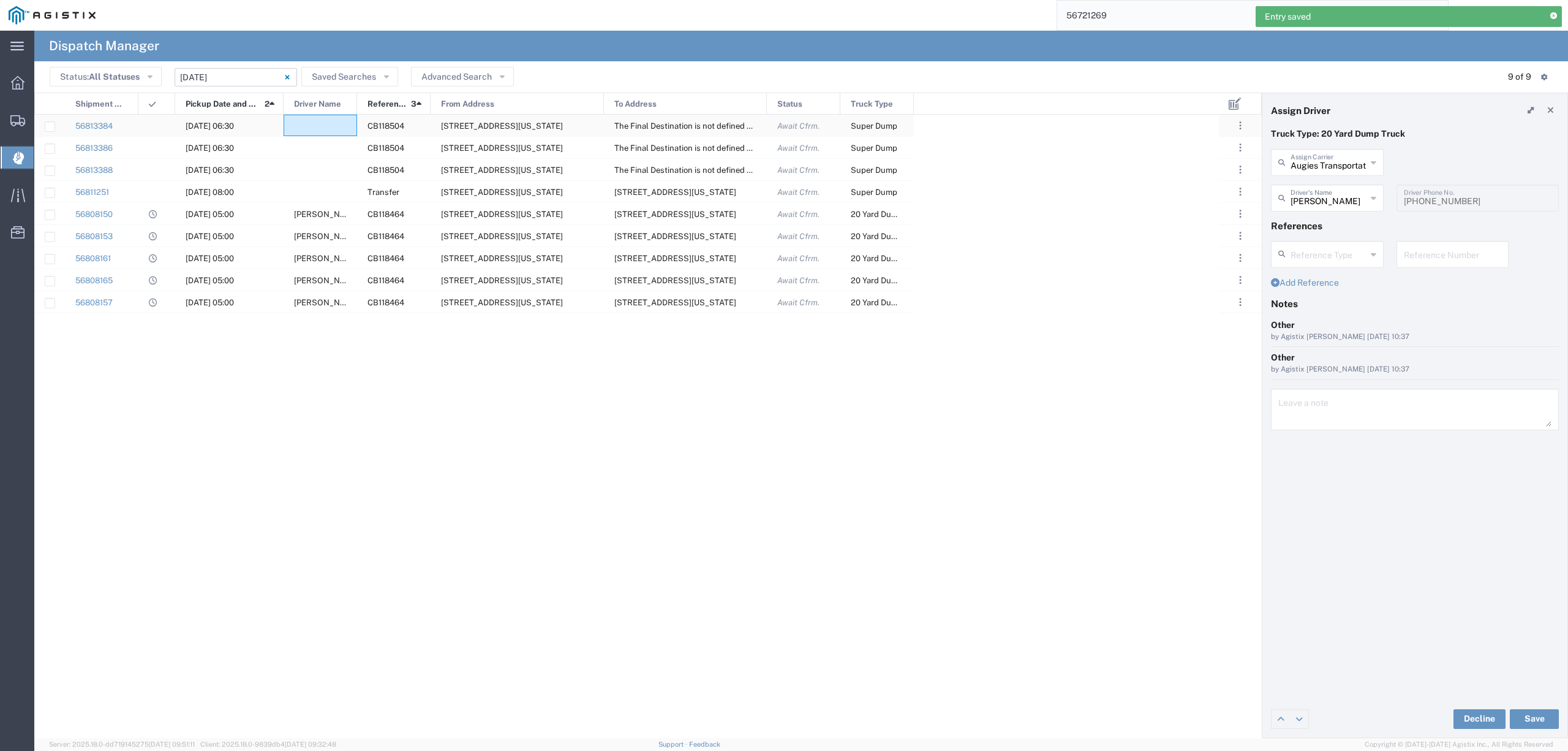
click at [312, 124] on div at bounding box center [320, 125] width 74 height 22
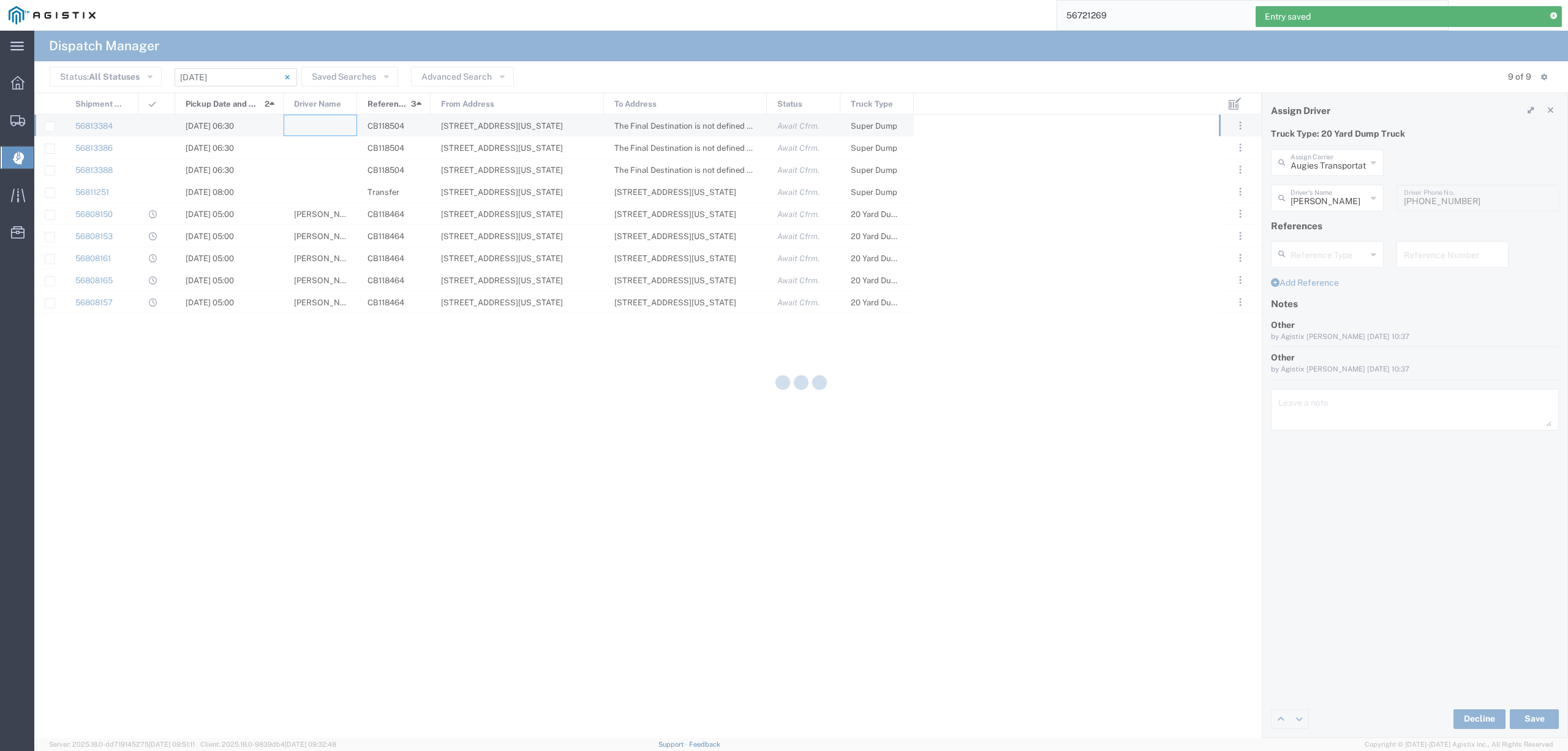
type input "North Coast Trucking"
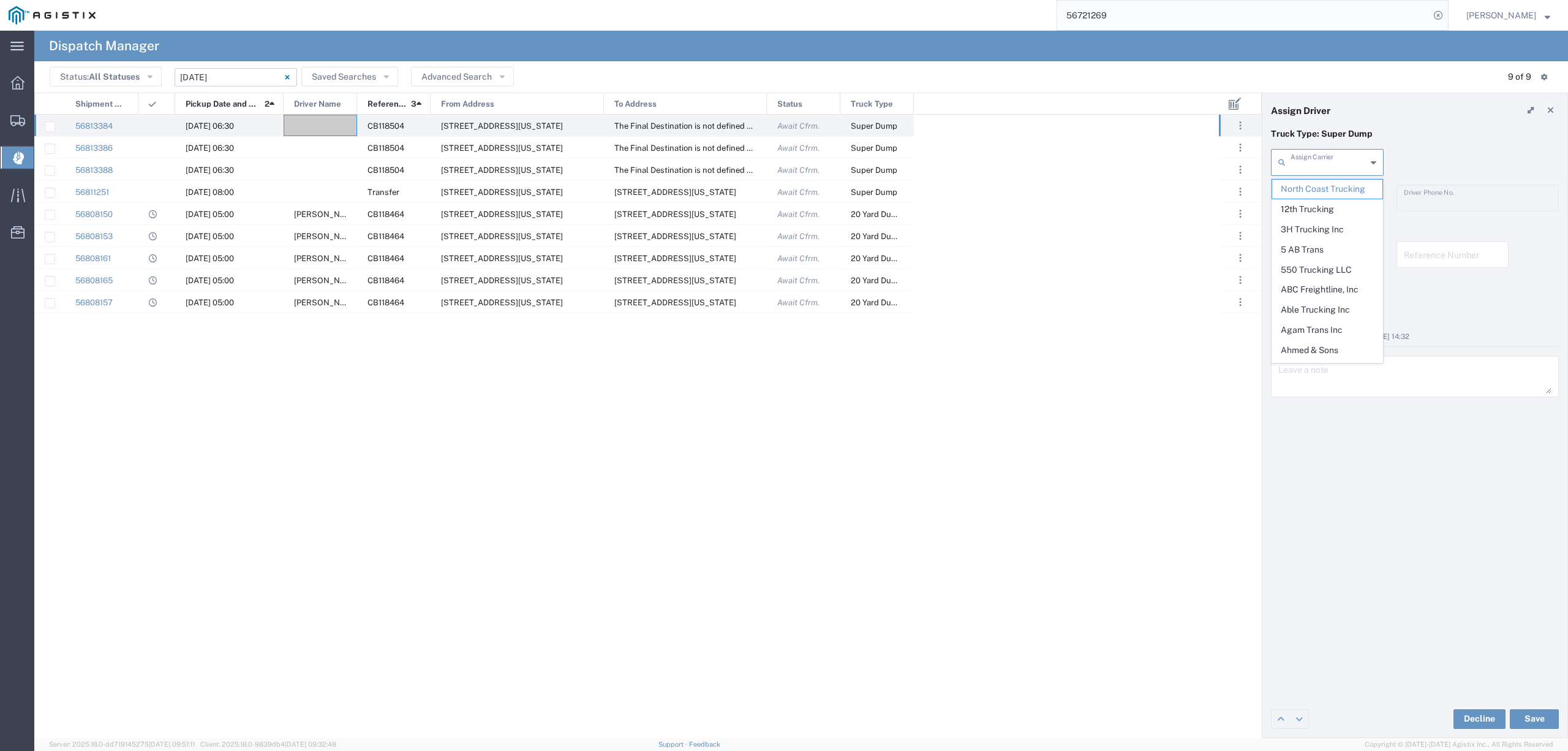
click at [1316, 159] on input "text" at bounding box center [1329, 161] width 76 height 22
click at [1334, 191] on span "P&D Heavy Hauling" at bounding box center [1327, 190] width 110 height 19
type input "P&D Heavy Hauling"
click at [1334, 191] on input "text" at bounding box center [1330, 197] width 77 height 22
click at [1325, 301] on span "[PERSON_NAME]" at bounding box center [1327, 306] width 110 height 19
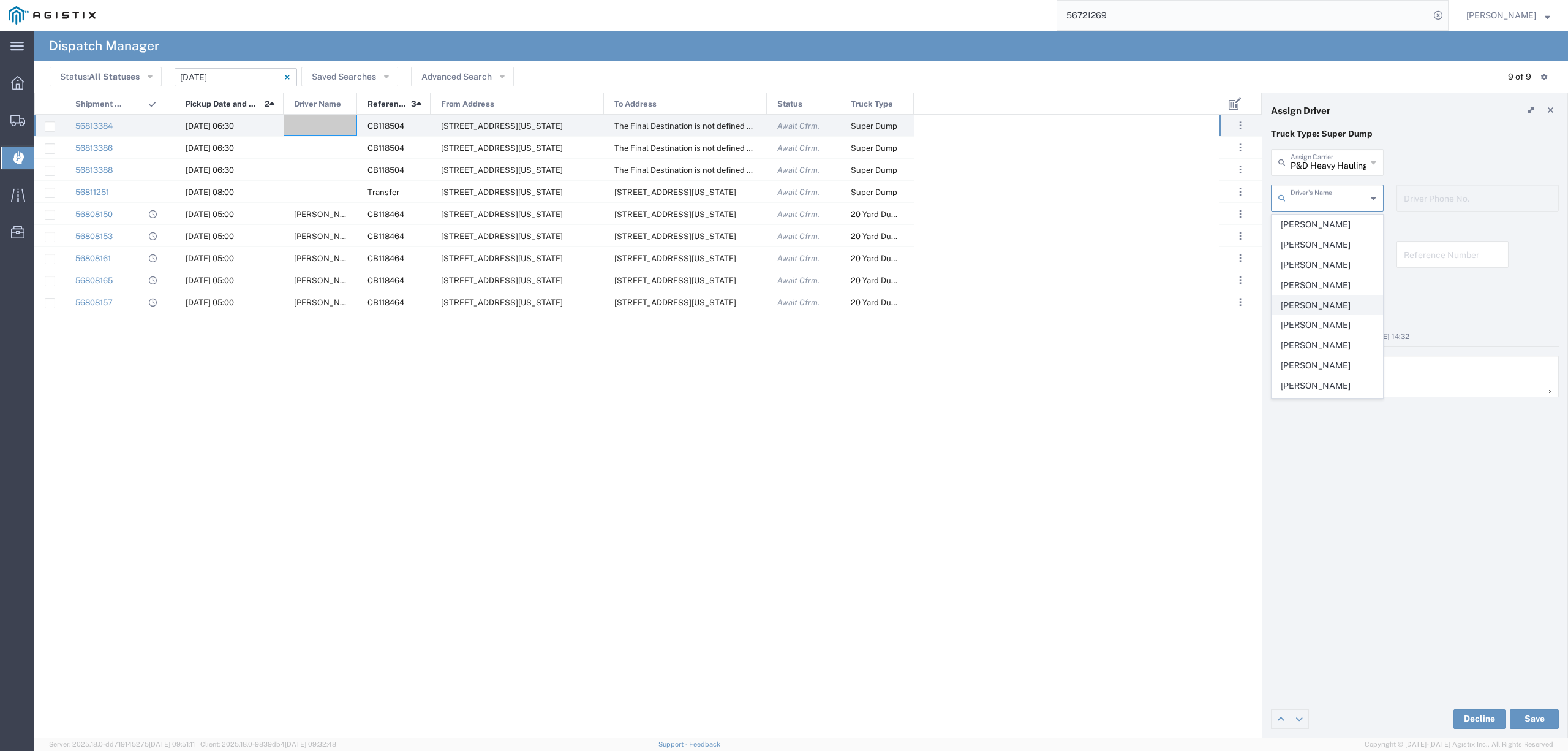
type input "[PERSON_NAME]"
type input "[PHONE_NUMBER]"
click at [1400, 196] on div "[PHONE_NUMBER] Driver Phone No." at bounding box center [1478, 198] width 162 height 27
click at [1534, 716] on button "Save" at bounding box center [1534, 719] width 49 height 19
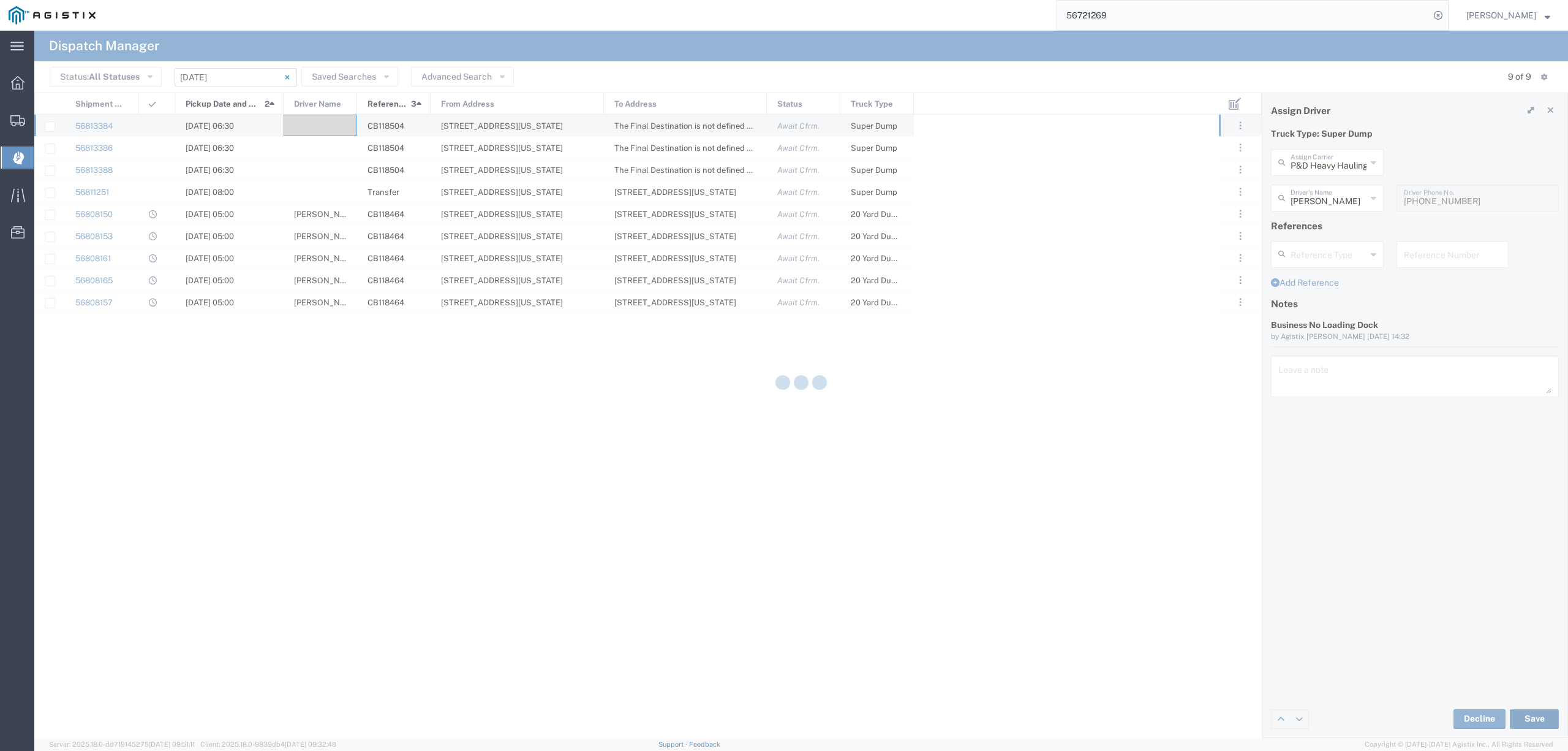
type input "[PERSON_NAME]"
type input "P&D Heavy Hauling"
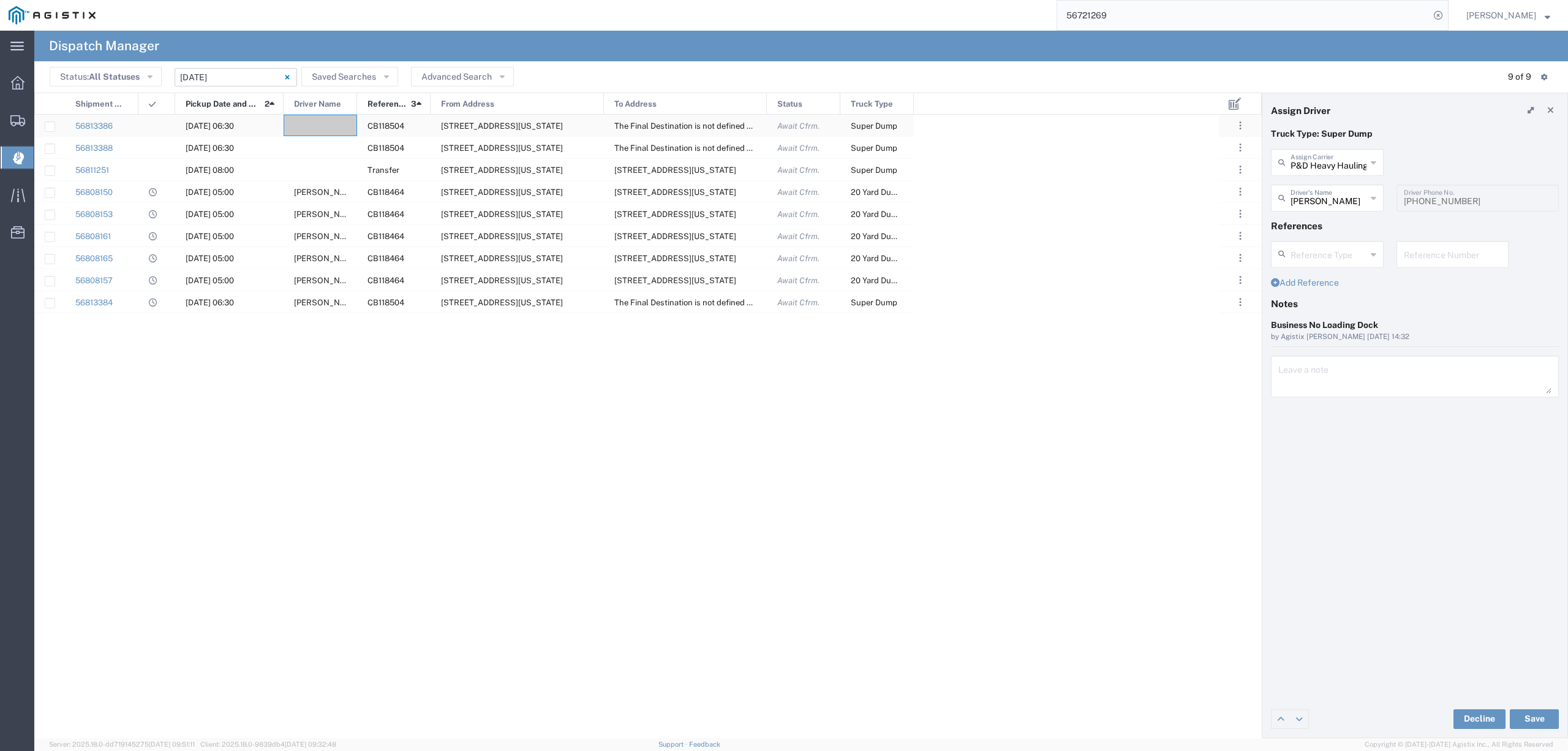
click at [324, 123] on div at bounding box center [320, 125] width 74 height 22
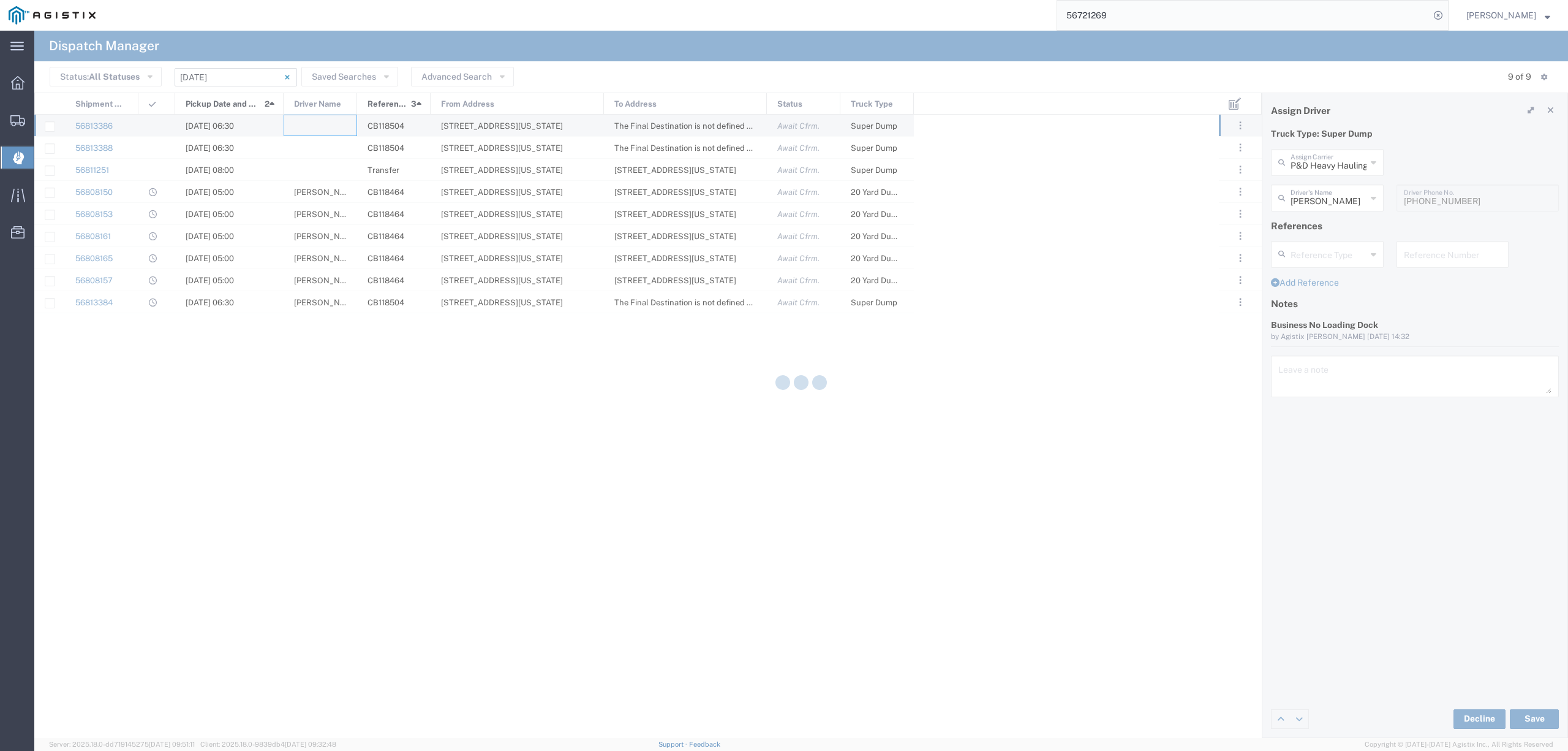
type input "North Coast Trucking"
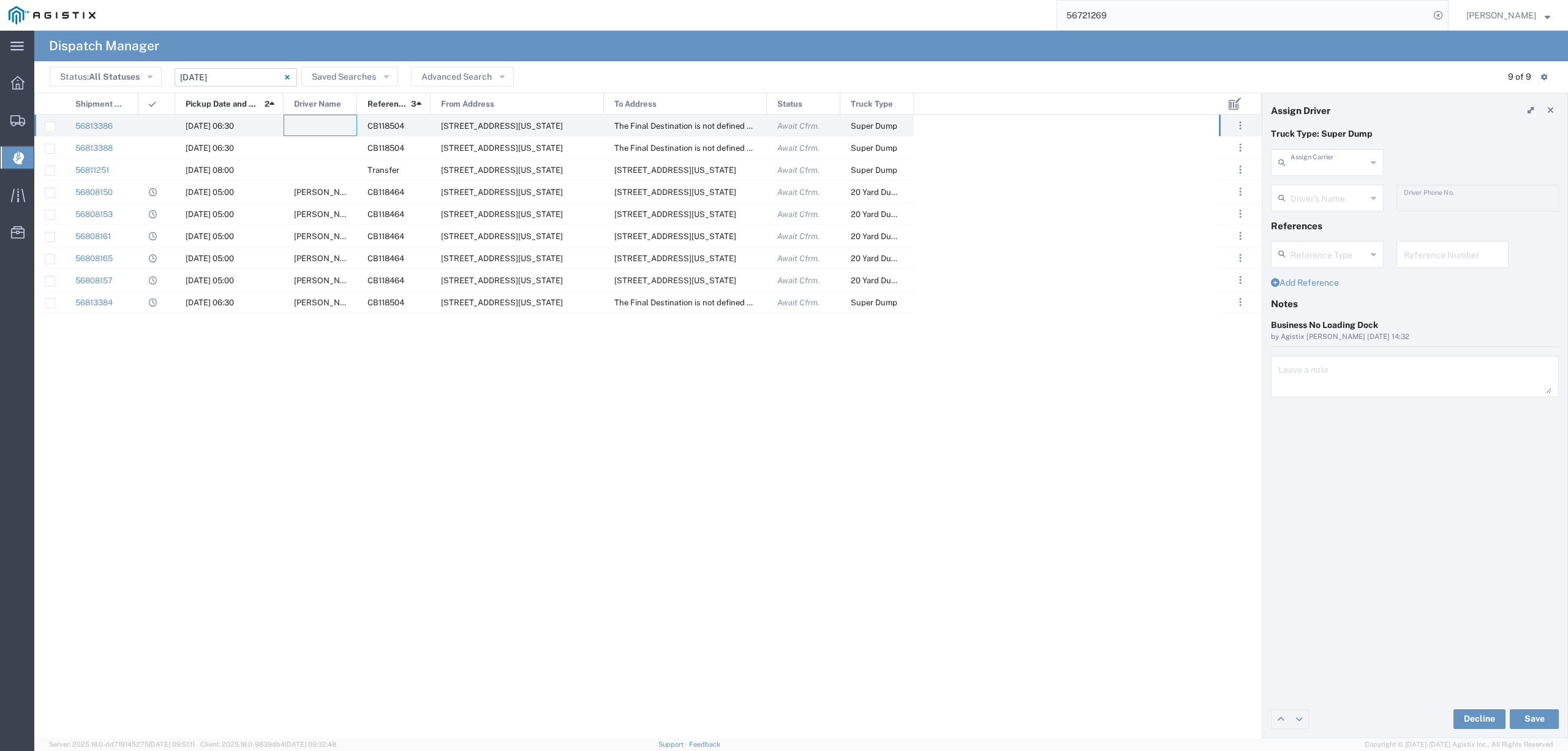
click at [1346, 169] on input "text" at bounding box center [1329, 161] width 76 height 22
drag, startPoint x: 1348, startPoint y: 175, endPoint x: 1342, endPoint y: 191, distance: 17.1
click at [1344, 176] on agx-dropdown-input "ten Assign Carrier Ten Eight Transport" at bounding box center [1327, 162] width 112 height 27
click at [1342, 191] on span "Ten Eight Transport" at bounding box center [1327, 190] width 110 height 19
type input "Ten Eight Transport"
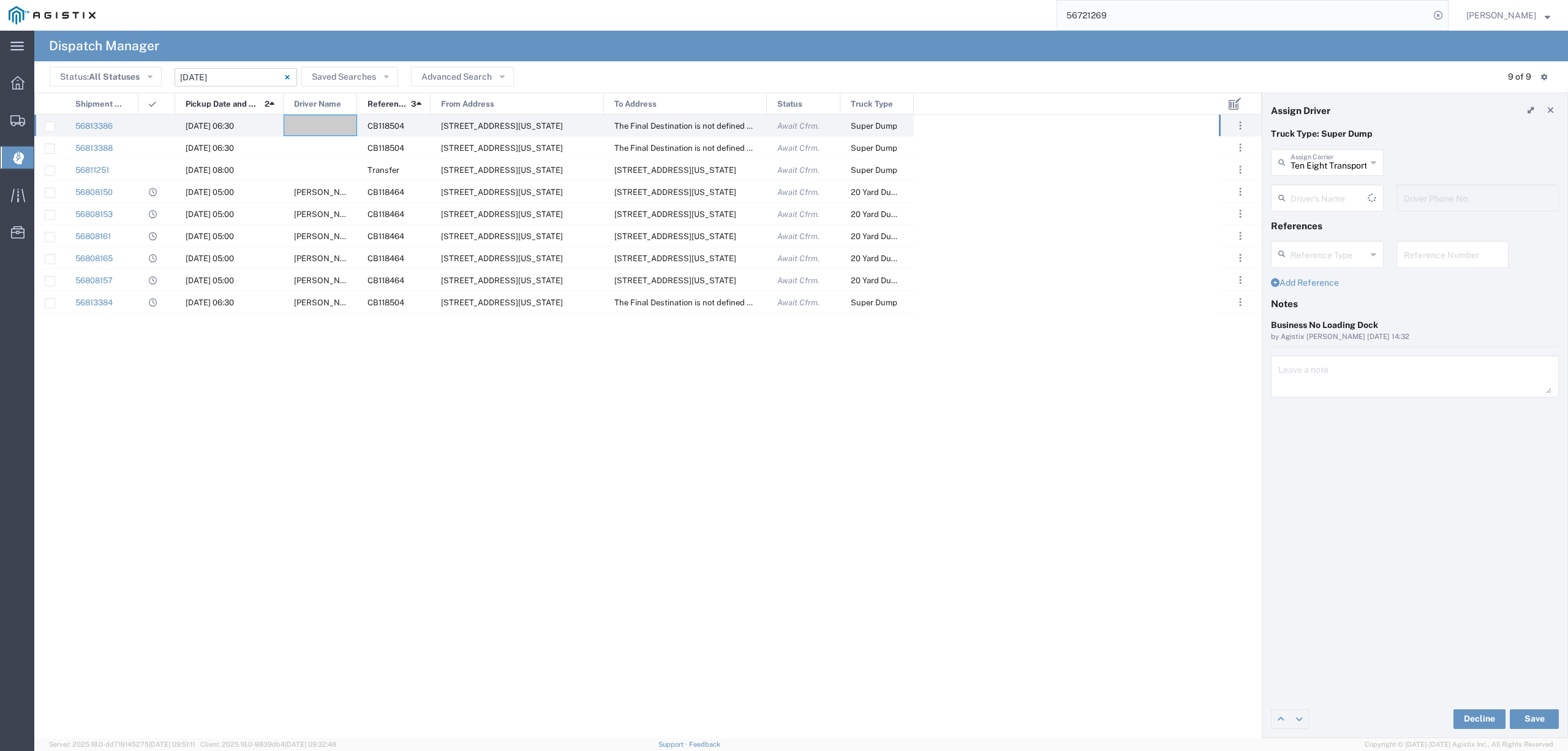
click at [1343, 193] on input "text" at bounding box center [1330, 197] width 77 height 22
click at [1312, 249] on span "[PERSON_NAME]" at bounding box center [1327, 245] width 110 height 19
type input "[PERSON_NAME]"
type input "5305154949"
click at [1388, 198] on div "[PERSON_NAME] Driver's Name [PERSON_NAME] [PERSON_NAME] [PERSON_NAME] [PERSON_N…" at bounding box center [1415, 202] width 301 height 35
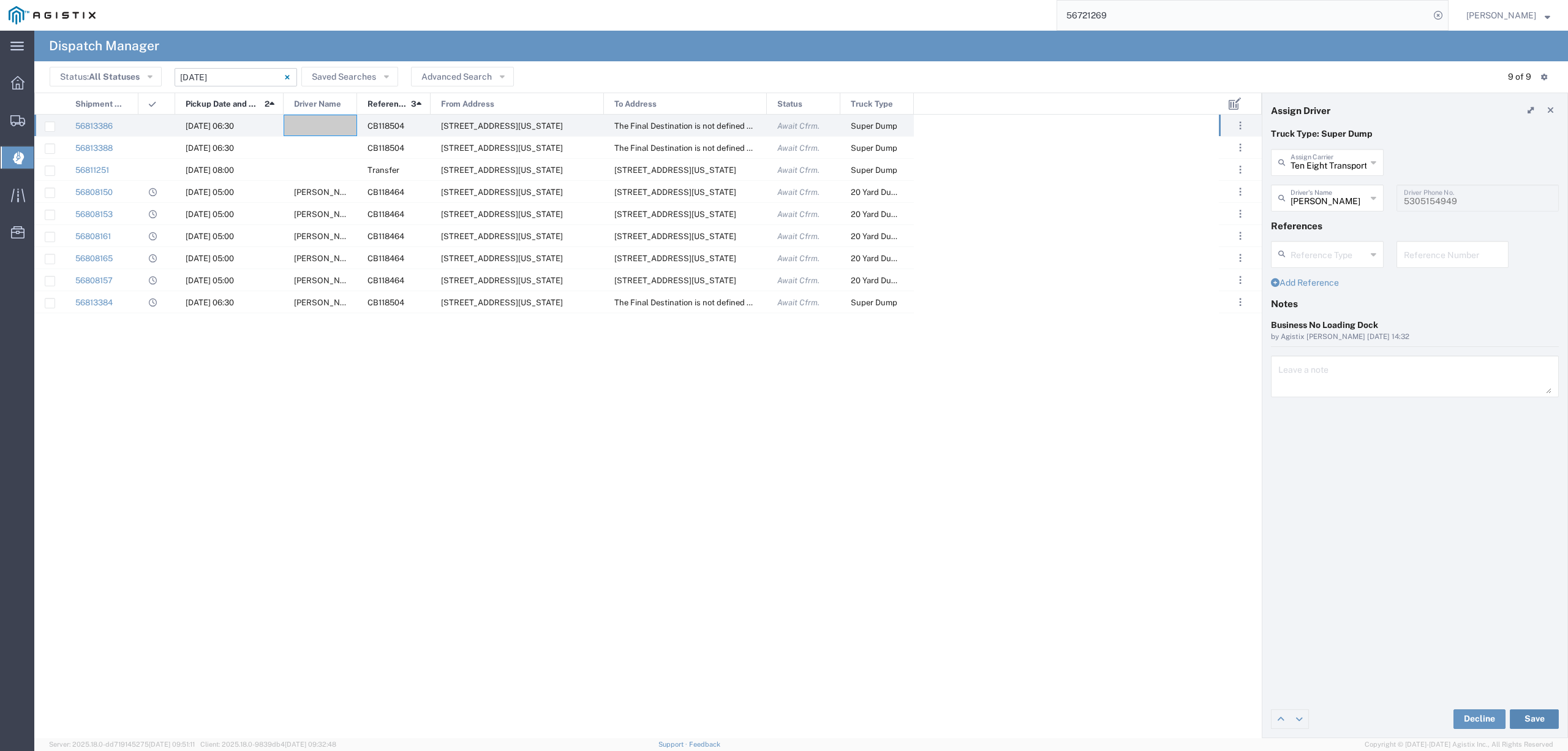
click at [1542, 711] on button "Save" at bounding box center [1534, 719] width 49 height 19
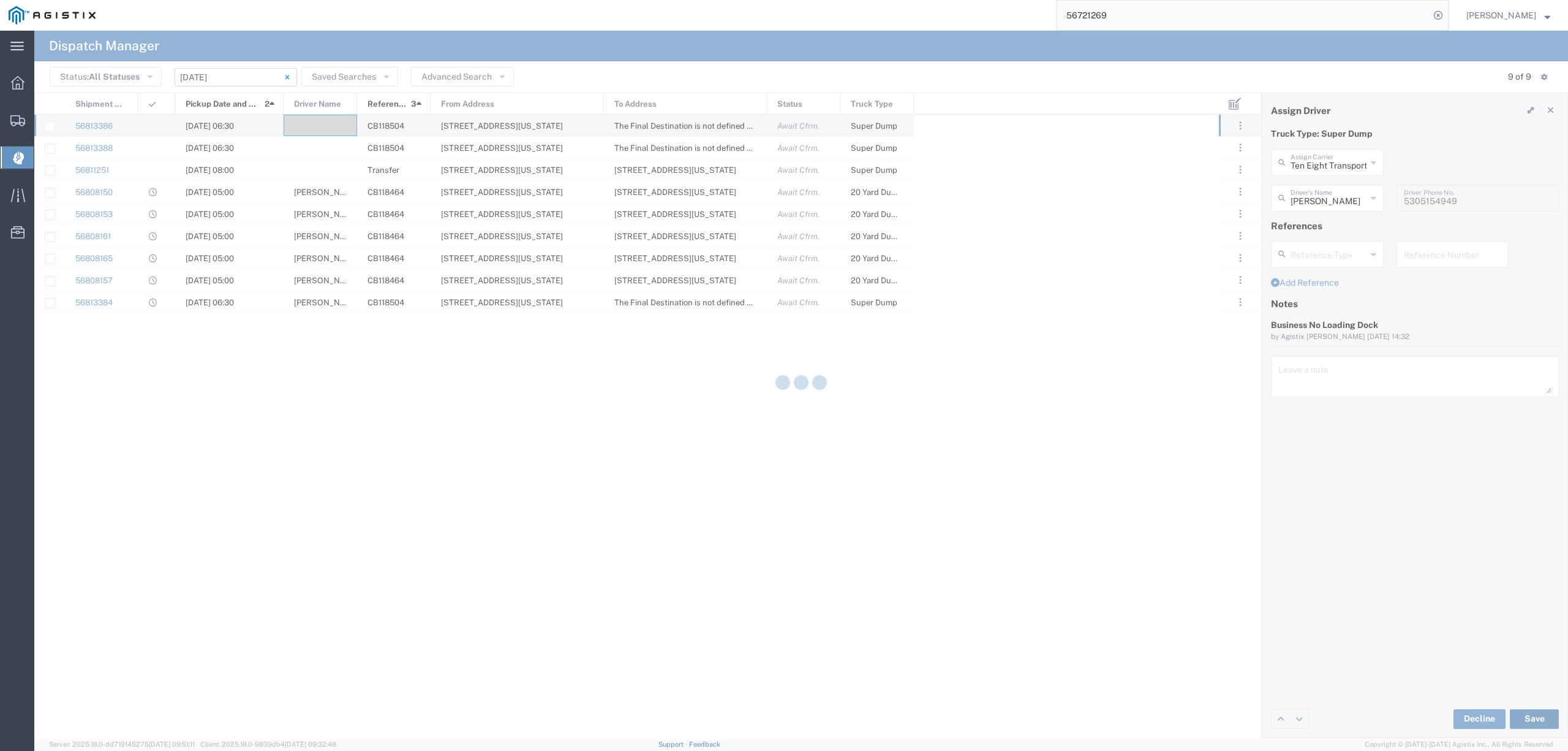
type input "[PERSON_NAME]"
type input "Ten Eight Transport"
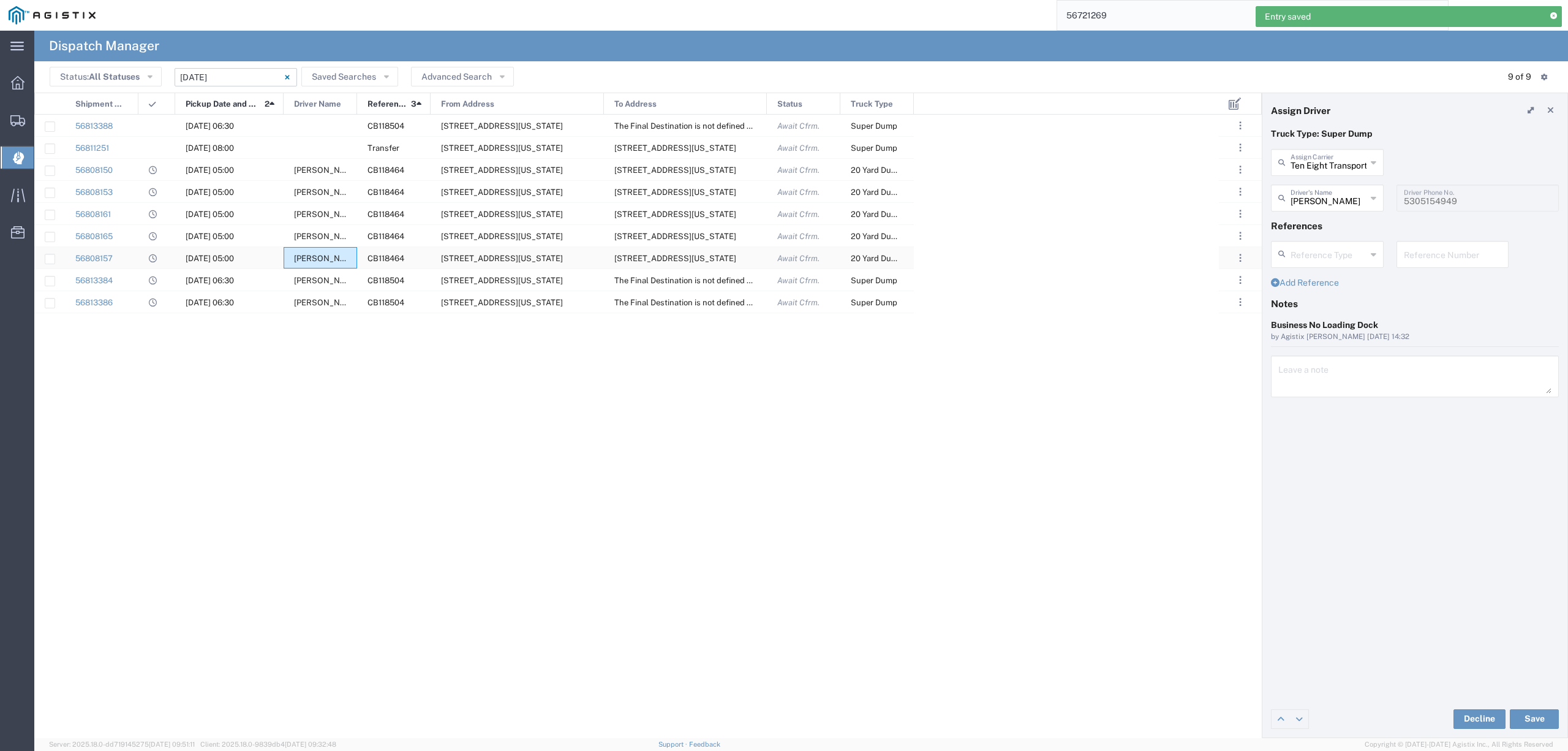
click at [314, 259] on span "[PERSON_NAME]" at bounding box center [327, 258] width 66 height 9
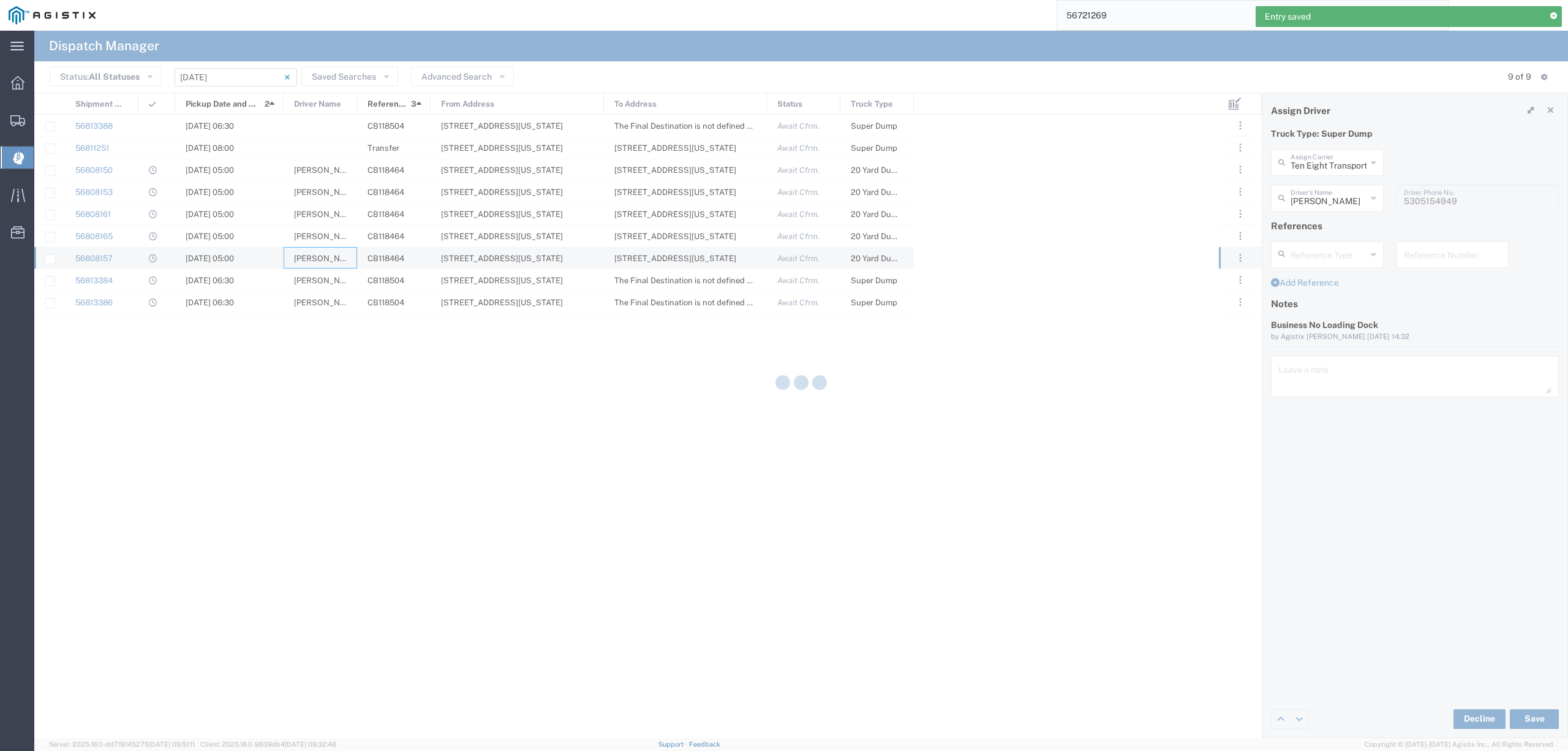
type input "Augies Transportation LLC"
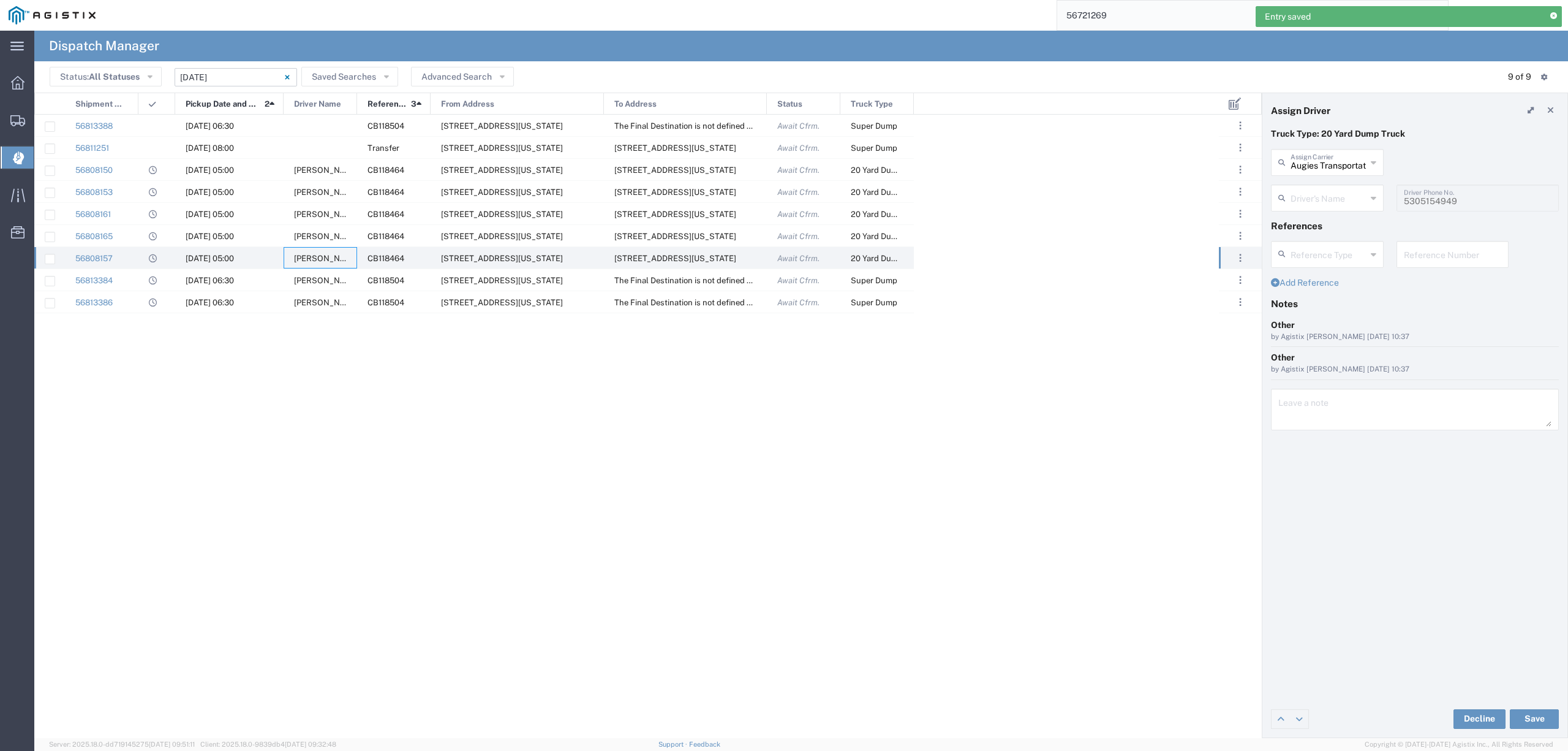
type input "[PERSON_NAME]"
type input "[PHONE_NUMBER]"
click at [1400, 203] on div "[PHONE_NUMBER] Driver Phone No." at bounding box center [1478, 198] width 162 height 27
click at [305, 119] on div at bounding box center [320, 125] width 74 height 22
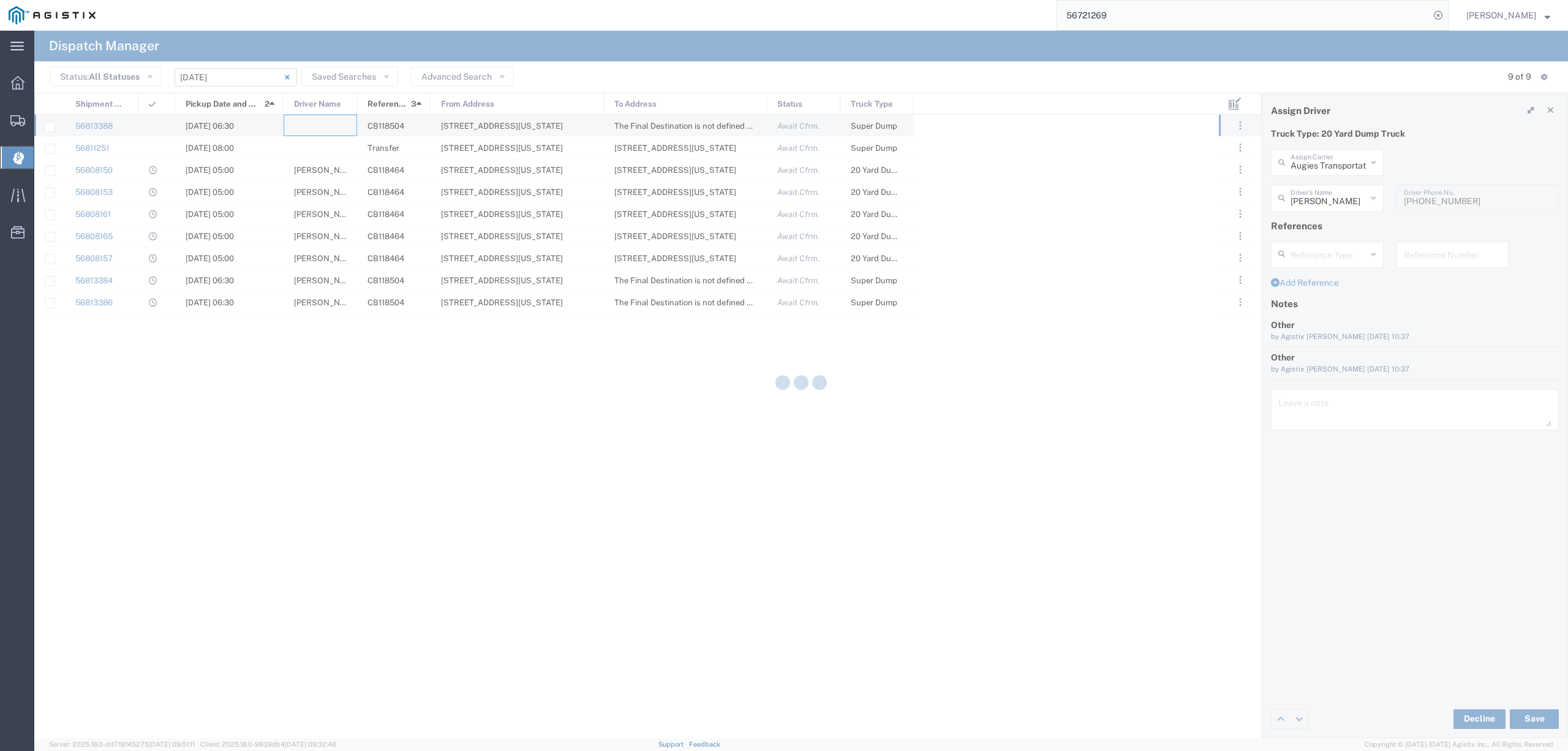
type input "North Coast Trucking"
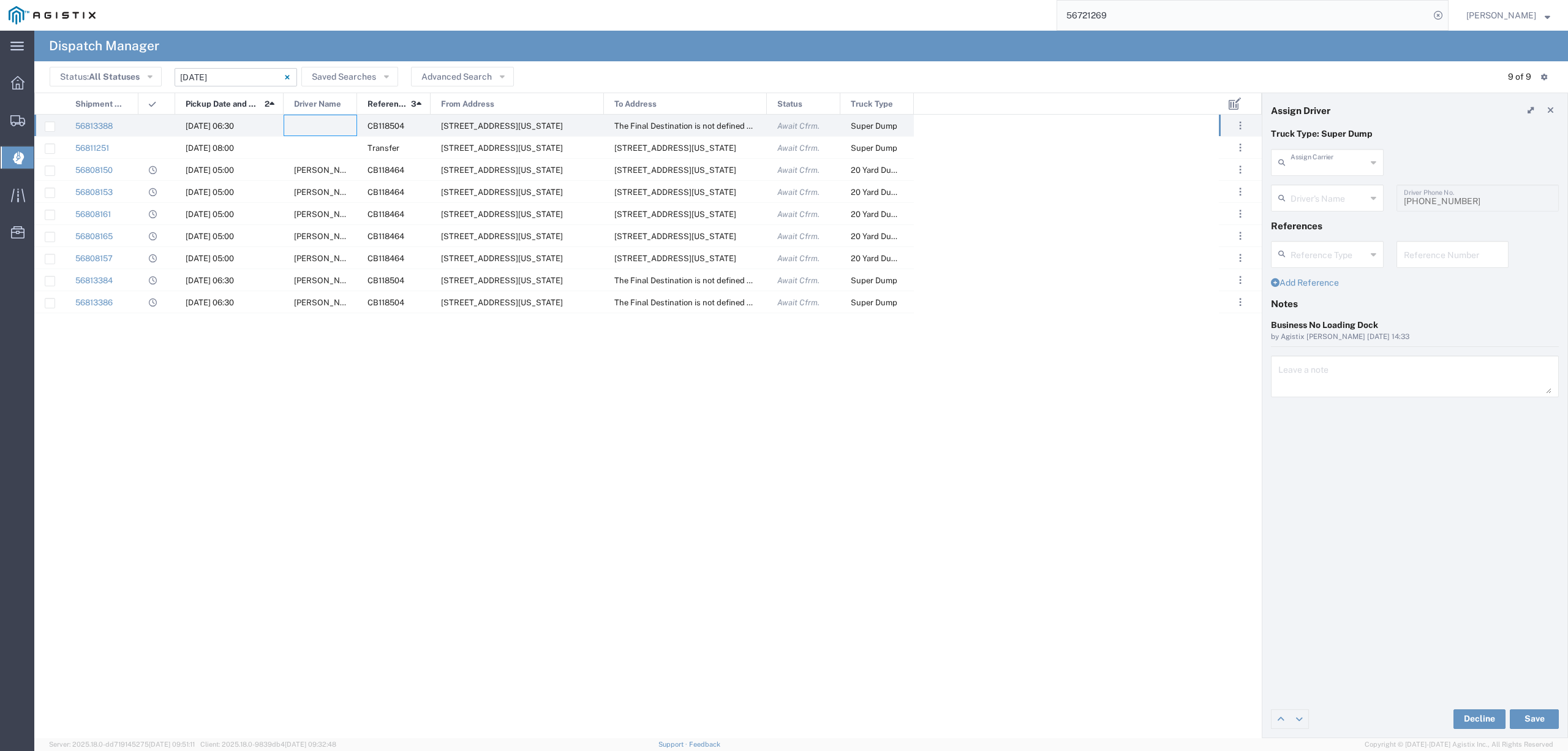
click at [1309, 165] on input "text" at bounding box center [1329, 161] width 76 height 22
click at [1318, 189] on span "Tact Enterprises" at bounding box center [1327, 190] width 110 height 19
type input "Tact Enterprises"
click at [1314, 194] on input "text" at bounding box center [1329, 197] width 76 height 22
click at [1322, 228] on span "[PERSON_NAME]" at bounding box center [1327, 225] width 110 height 19
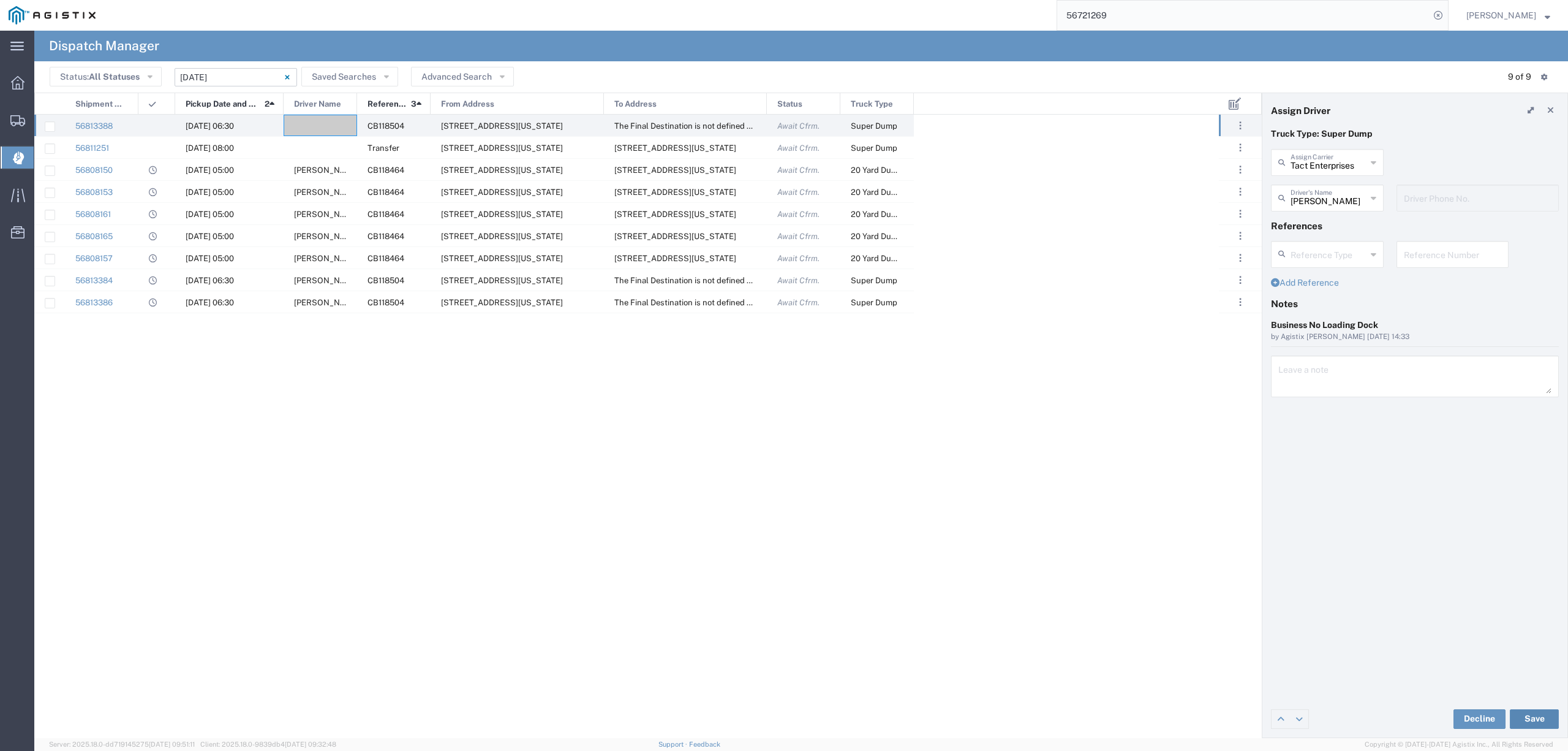
click at [1539, 716] on button "Save" at bounding box center [1534, 719] width 49 height 19
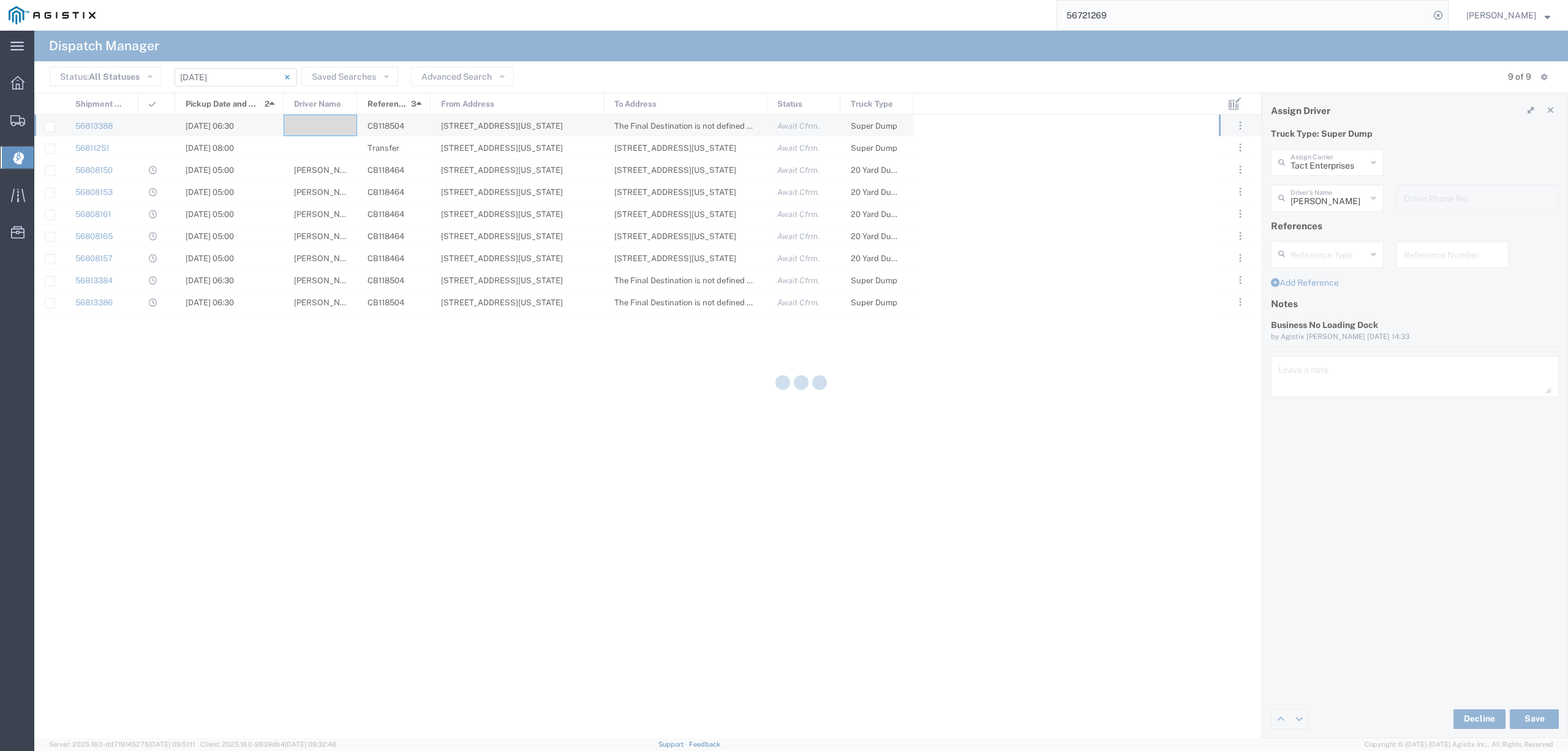
type input "[PERSON_NAME]"
type input "Tact Enterprises"
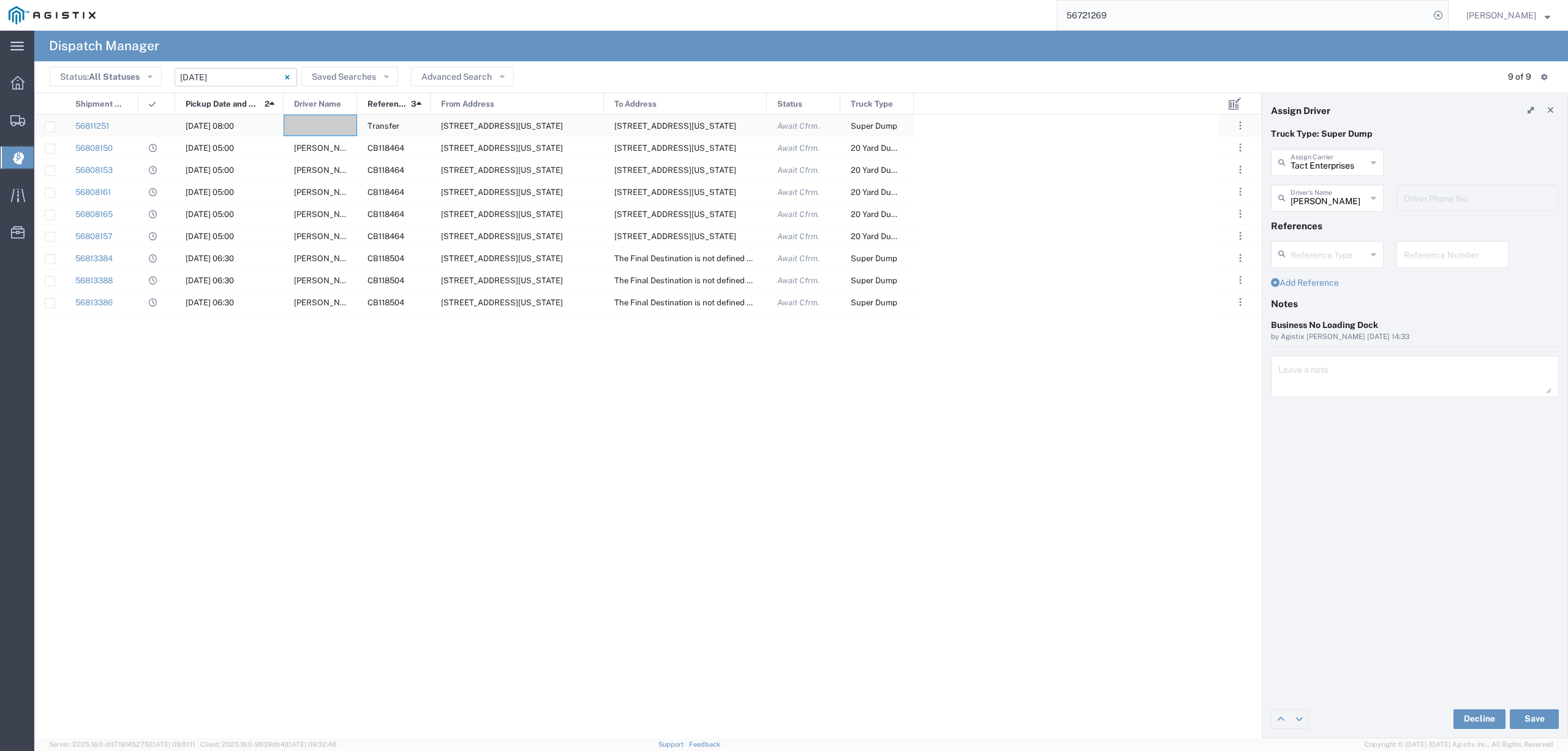
click at [312, 115] on div at bounding box center [320, 125] width 74 height 22
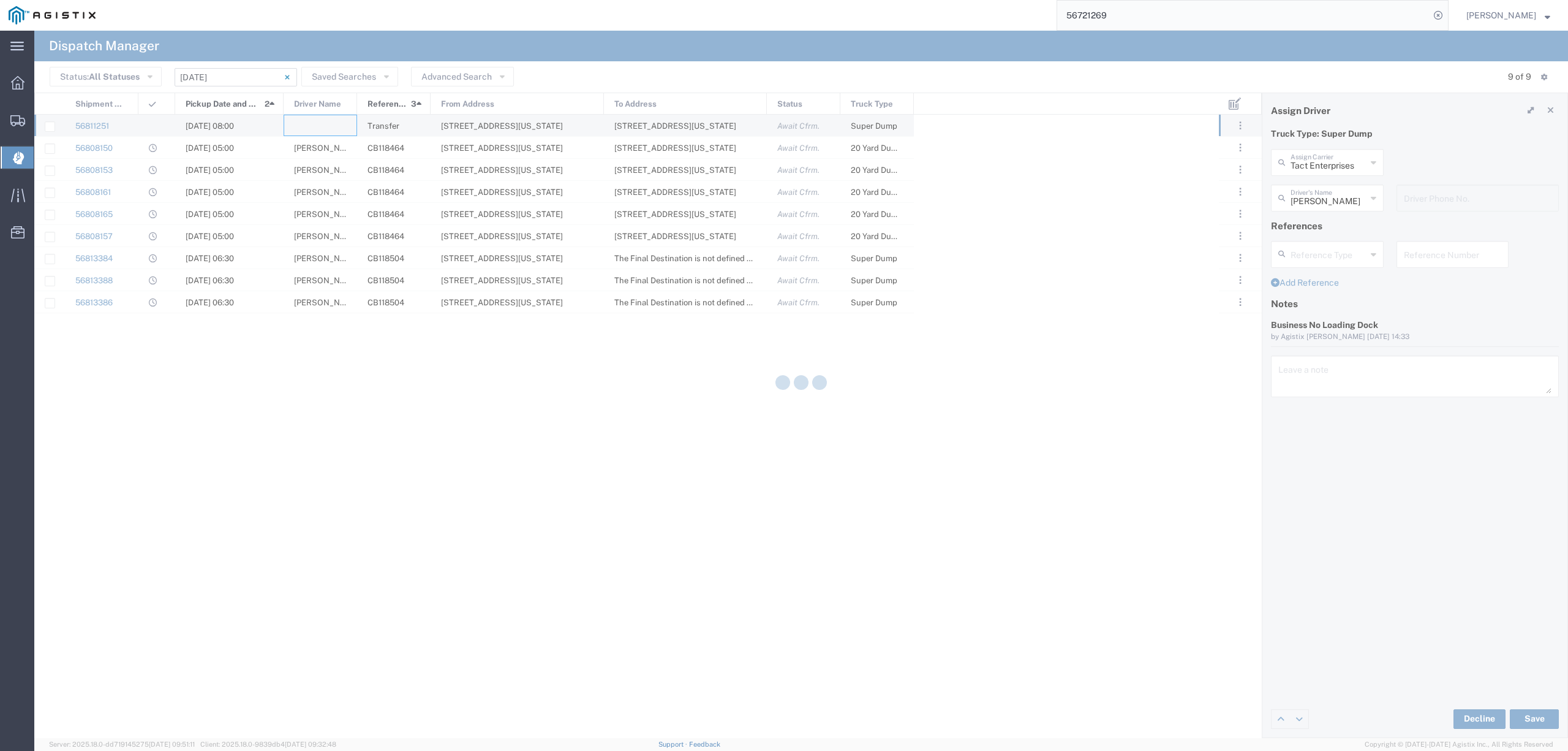
type input "North Coast Trucking"
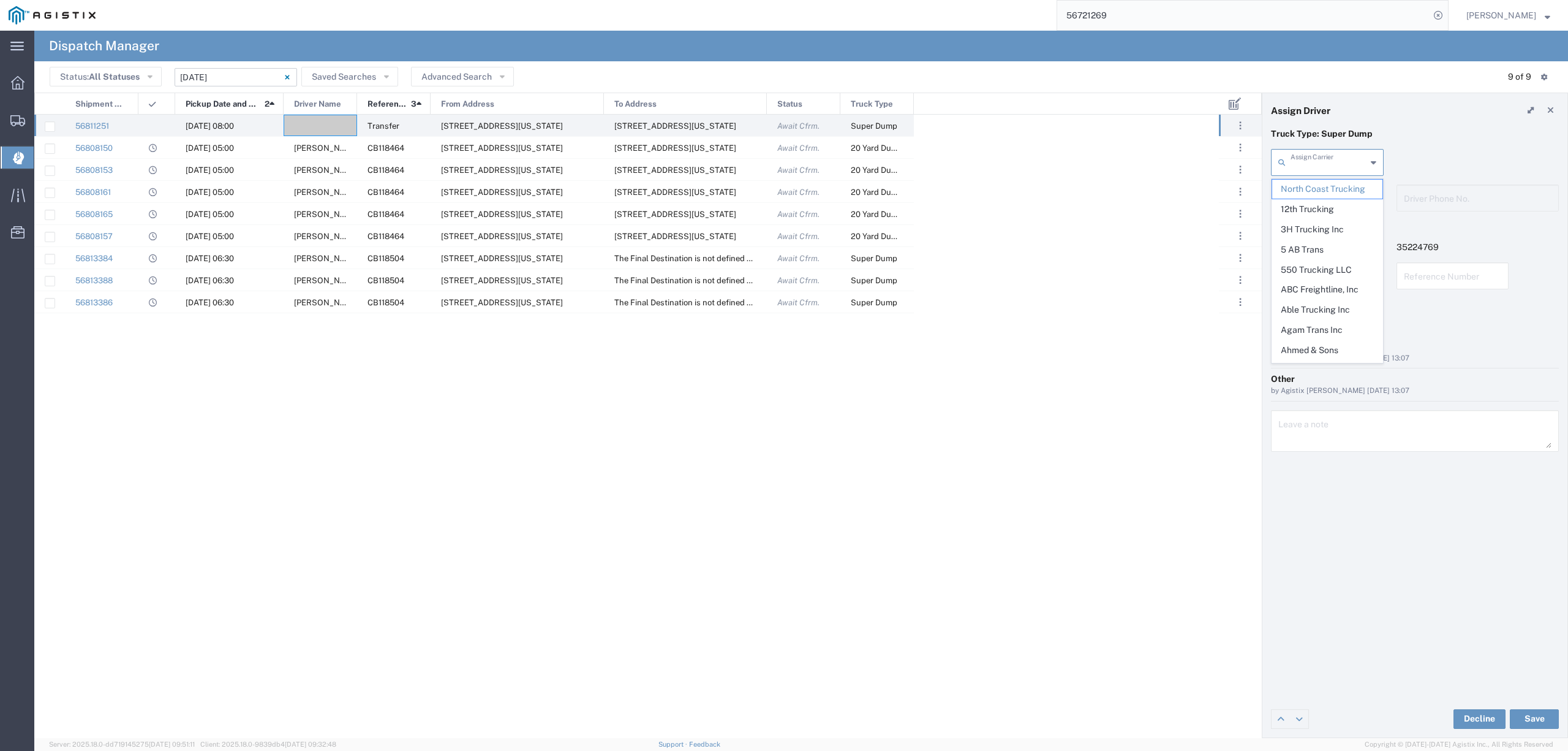
click at [1318, 161] on input "text" at bounding box center [1329, 161] width 76 height 22
click at [1355, 191] on span "TC Trucklines Inc" at bounding box center [1327, 190] width 110 height 19
type input "TC Trucklines Inc"
click at [1346, 205] on input "text" at bounding box center [1330, 197] width 77 height 22
click at [1342, 231] on span "[PERSON_NAME]" at bounding box center [1327, 225] width 110 height 19
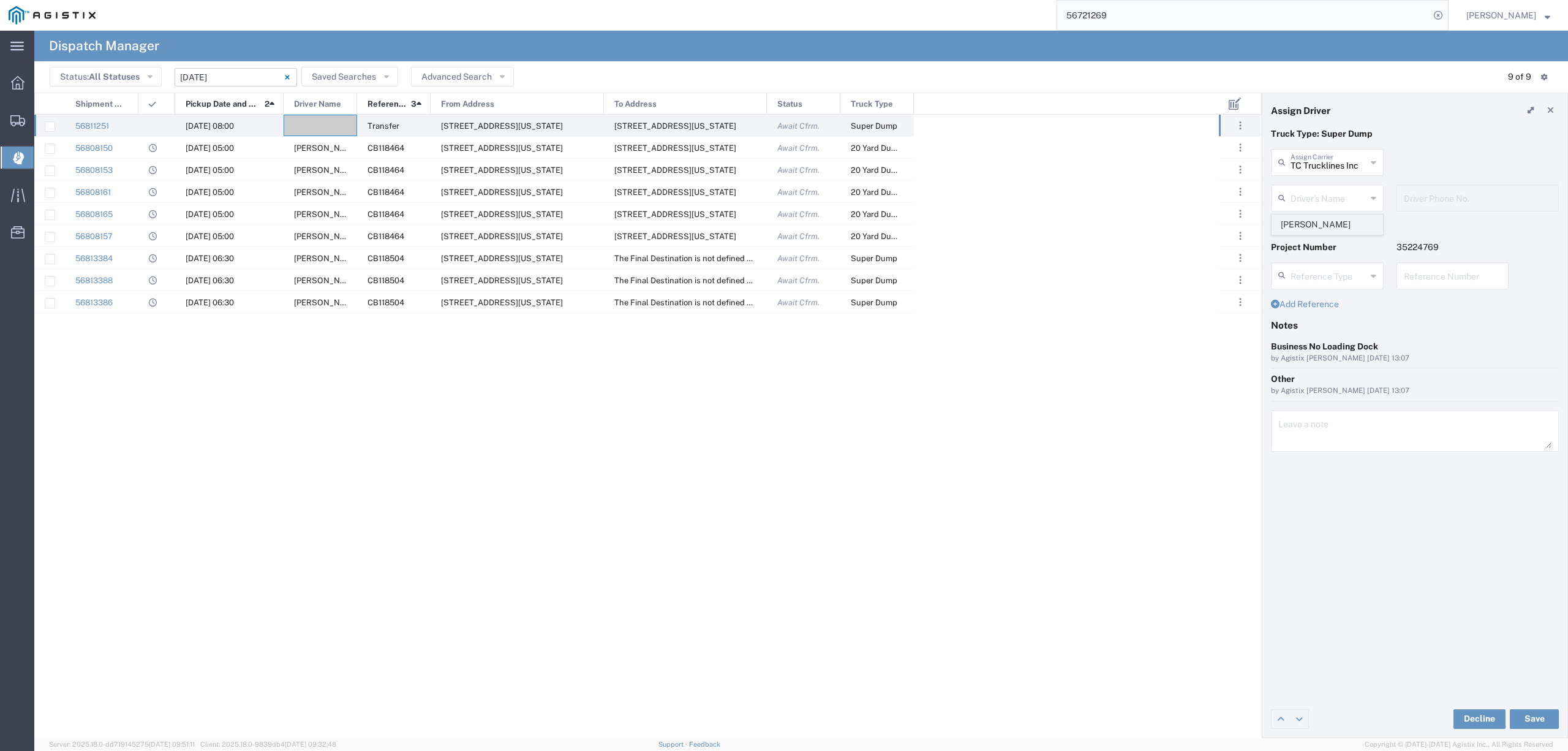
type input "[PERSON_NAME]"
type input "5593756728"
click at [1537, 704] on div "Decline Save" at bounding box center [1415, 719] width 305 height 37
click at [1537, 714] on button "Save" at bounding box center [1534, 719] width 49 height 19
type input "[PERSON_NAME]"
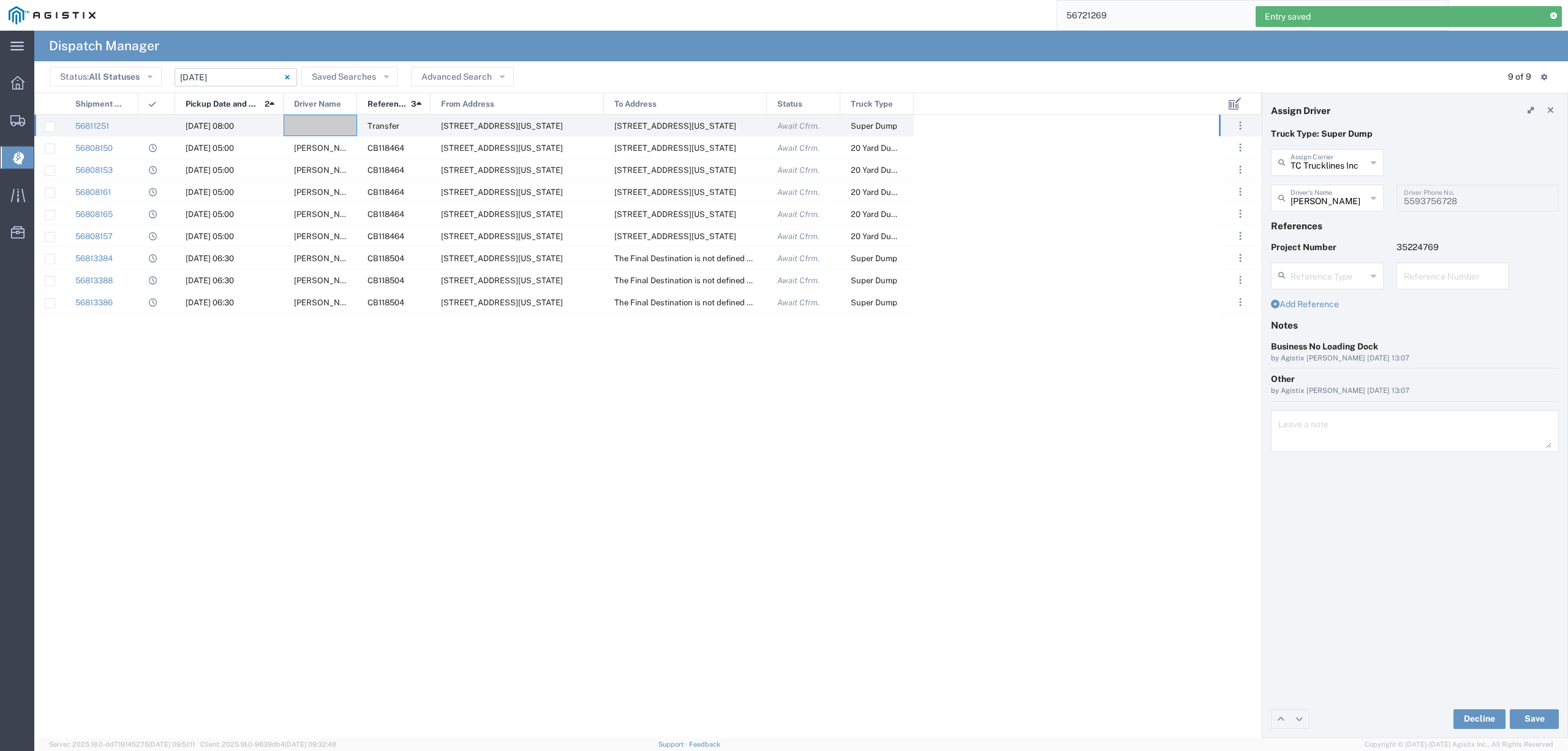
type input "TC Trucklines Inc"
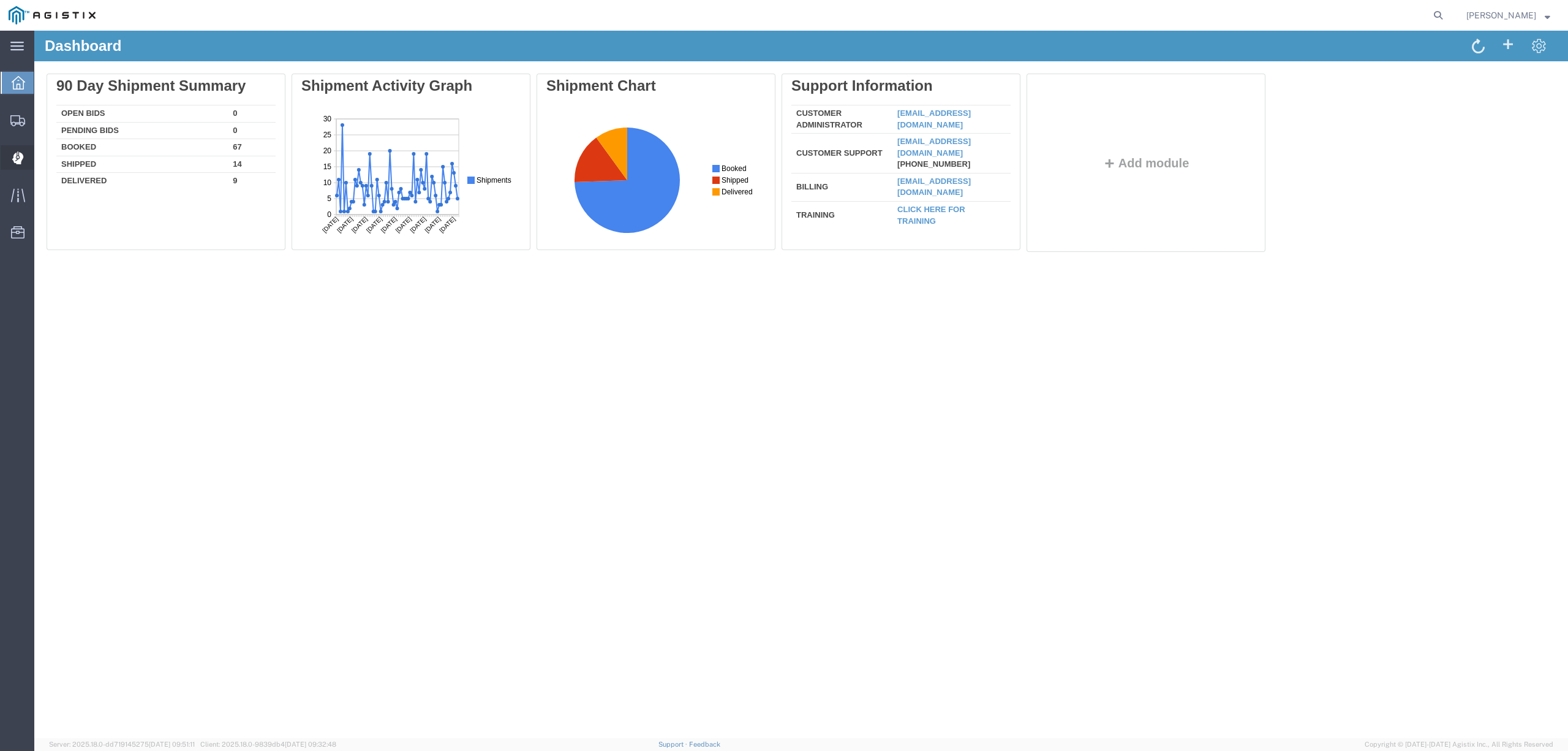
click at [43, 160] on span "Dispatch Manager" at bounding box center [38, 157] width 9 height 25
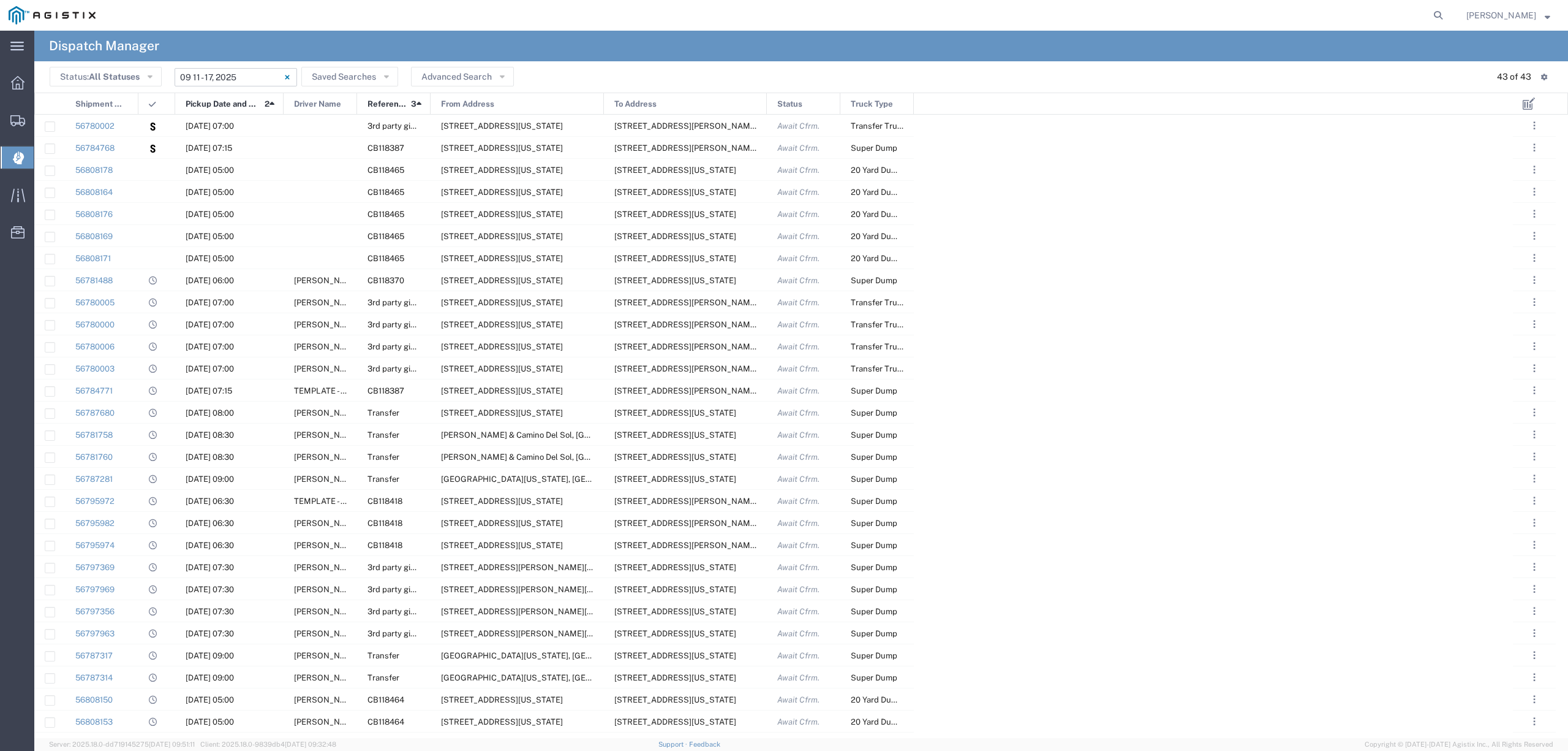
click at [224, 71] on input "[DATE] - [DATE]" at bounding box center [235, 77] width 123 height 18
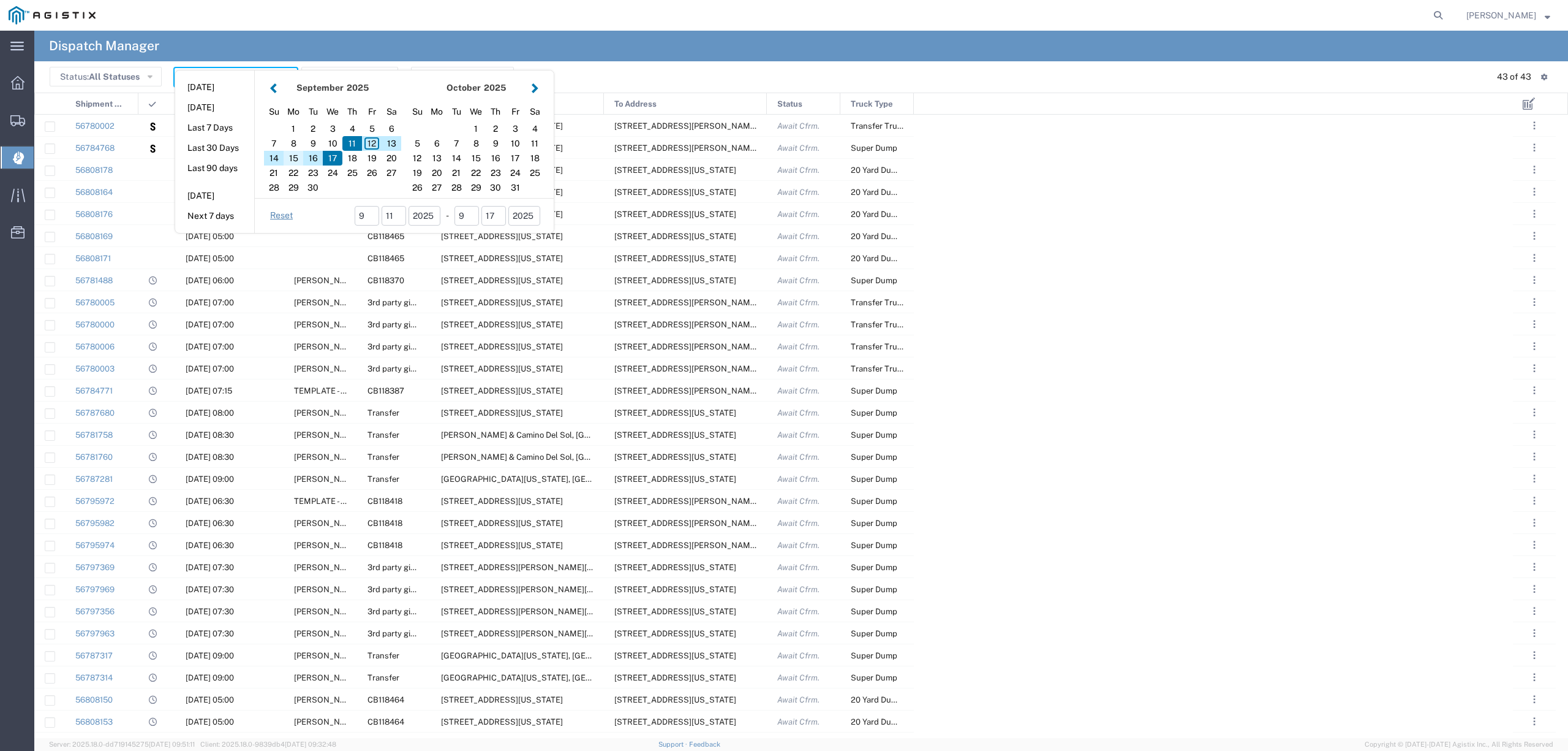
click at [287, 160] on div "15" at bounding box center [293, 158] width 19 height 14
type input "[DATE]"
type input "[DATE] - [DATE]"
